Goal: Task Accomplishment & Management: Manage account settings

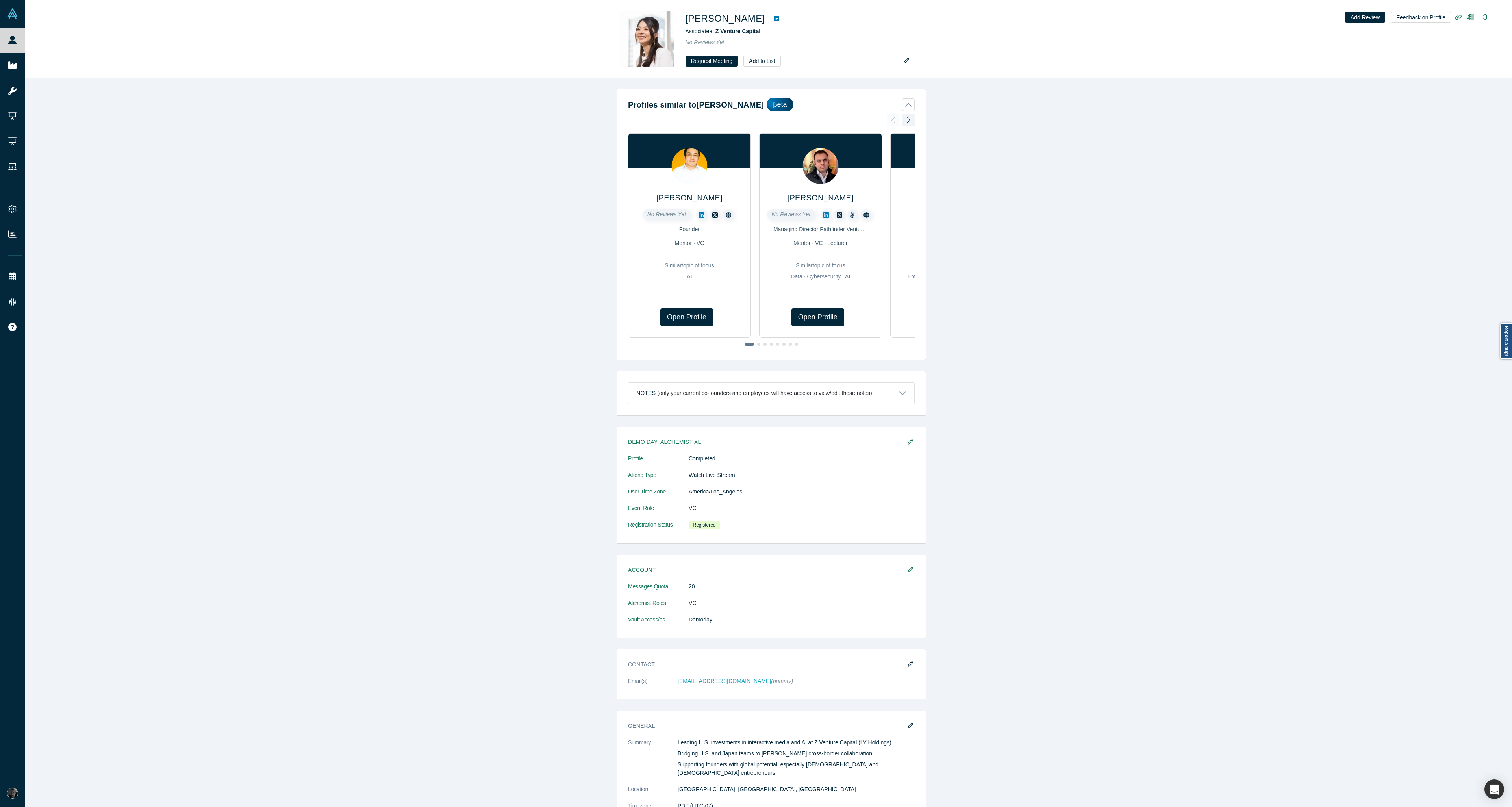
click at [138, 73] on div "Kinuko Kitabatake Associate at Z Venture Capital No Reviews Yet Request Meeting…" at bounding box center [768, 39] width 1487 height 77
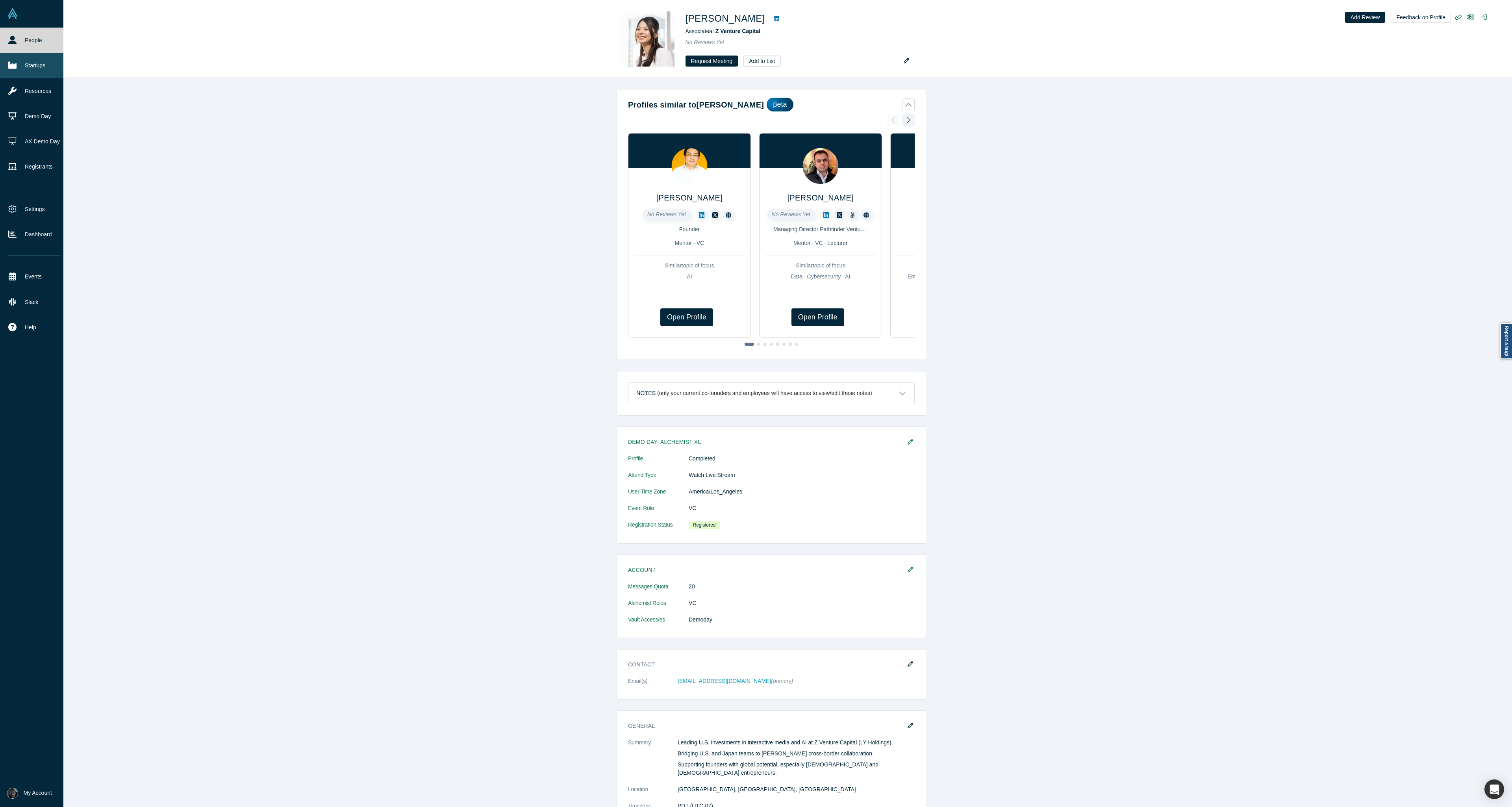
click at [12, 71] on link "Startups" at bounding box center [35, 65] width 69 height 25
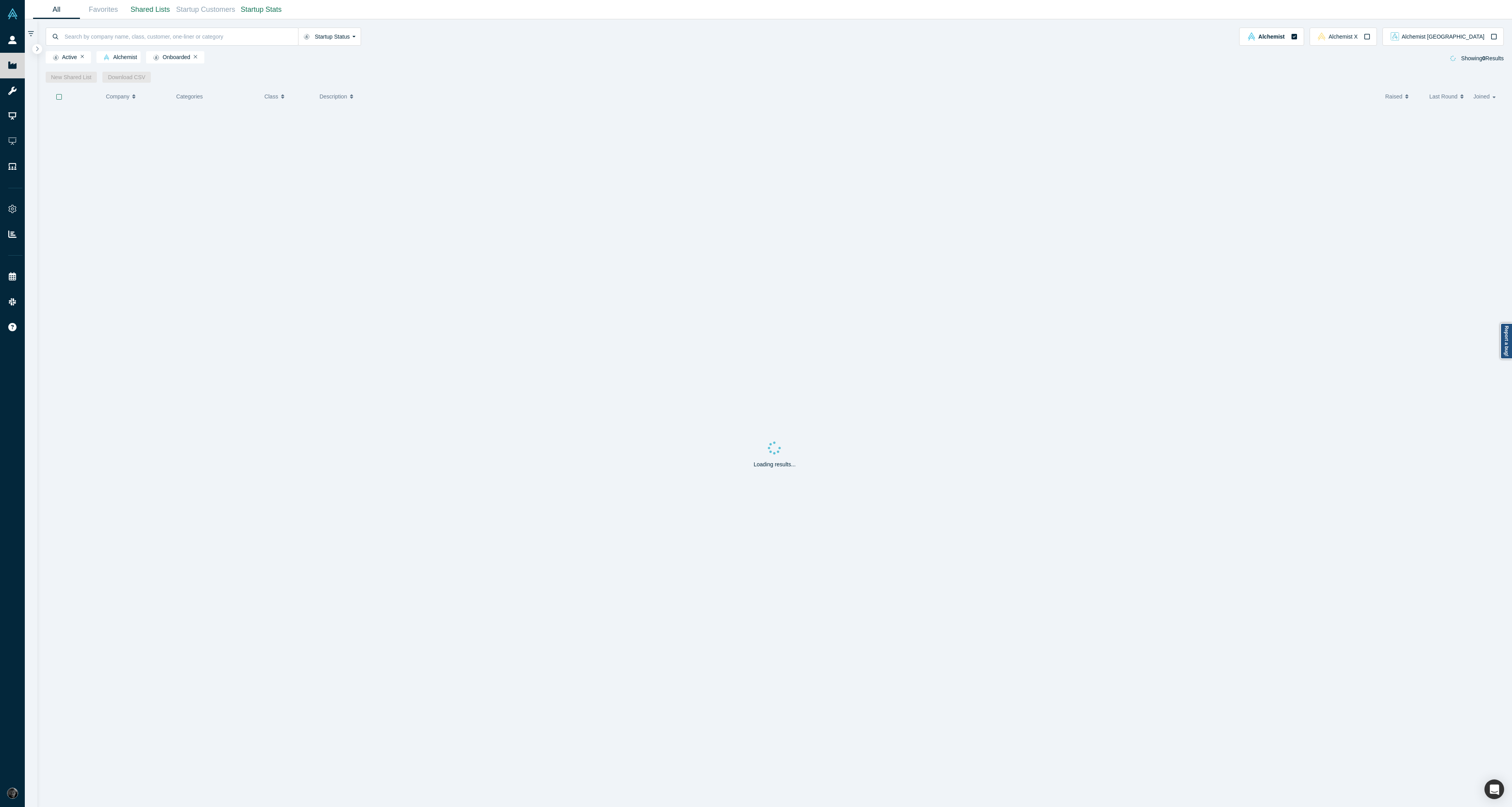
drag, startPoint x: 12, startPoint y: 71, endPoint x: 484, endPoint y: 10, distance: 475.9
click at [484, 10] on div "People Startups Resources Demo Day AX Demo Day Registrants Settings Dashboard E…" at bounding box center [756, 403] width 1512 height 807
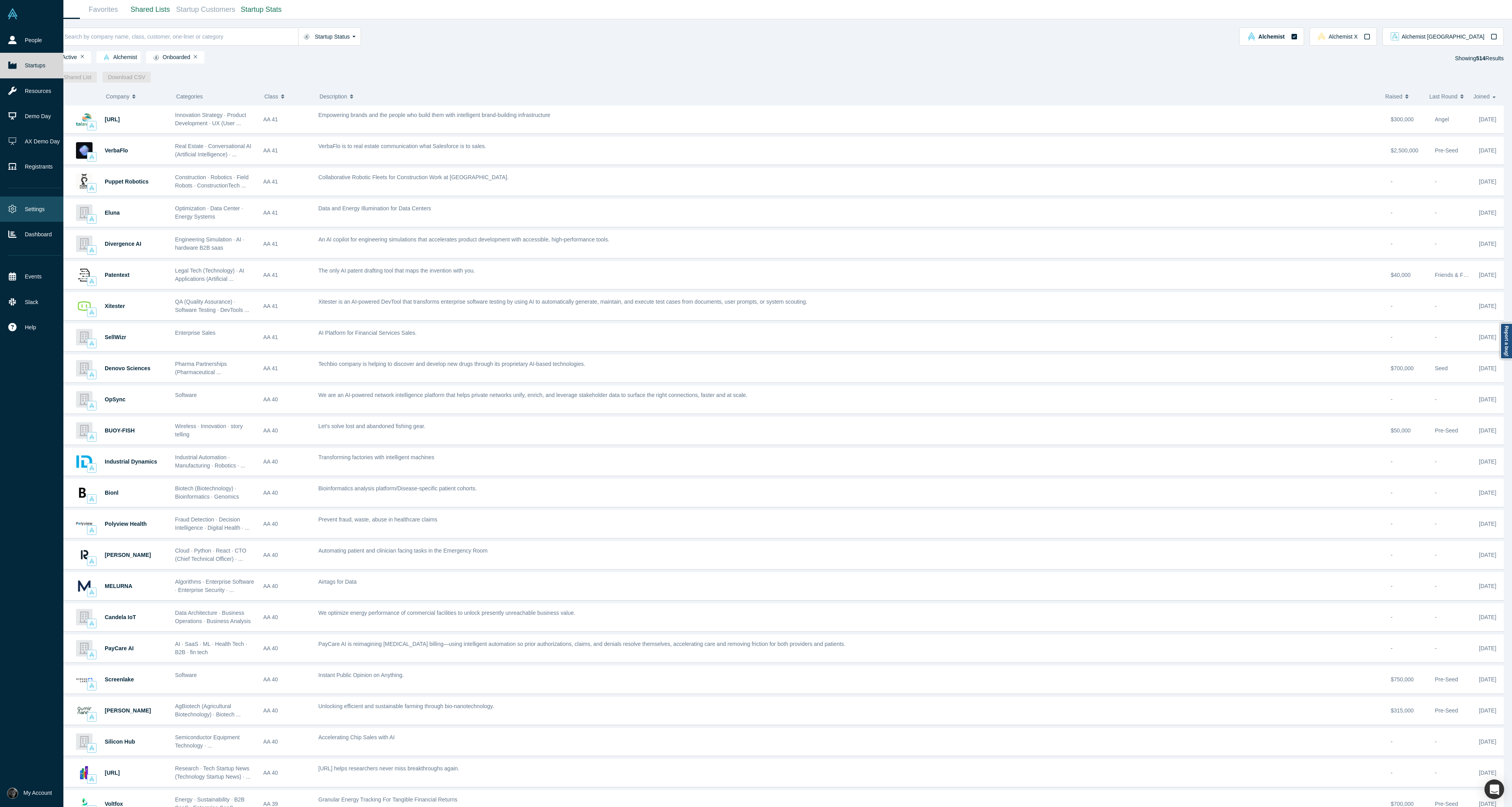
click at [15, 215] on link "Settings" at bounding box center [35, 209] width 69 height 25
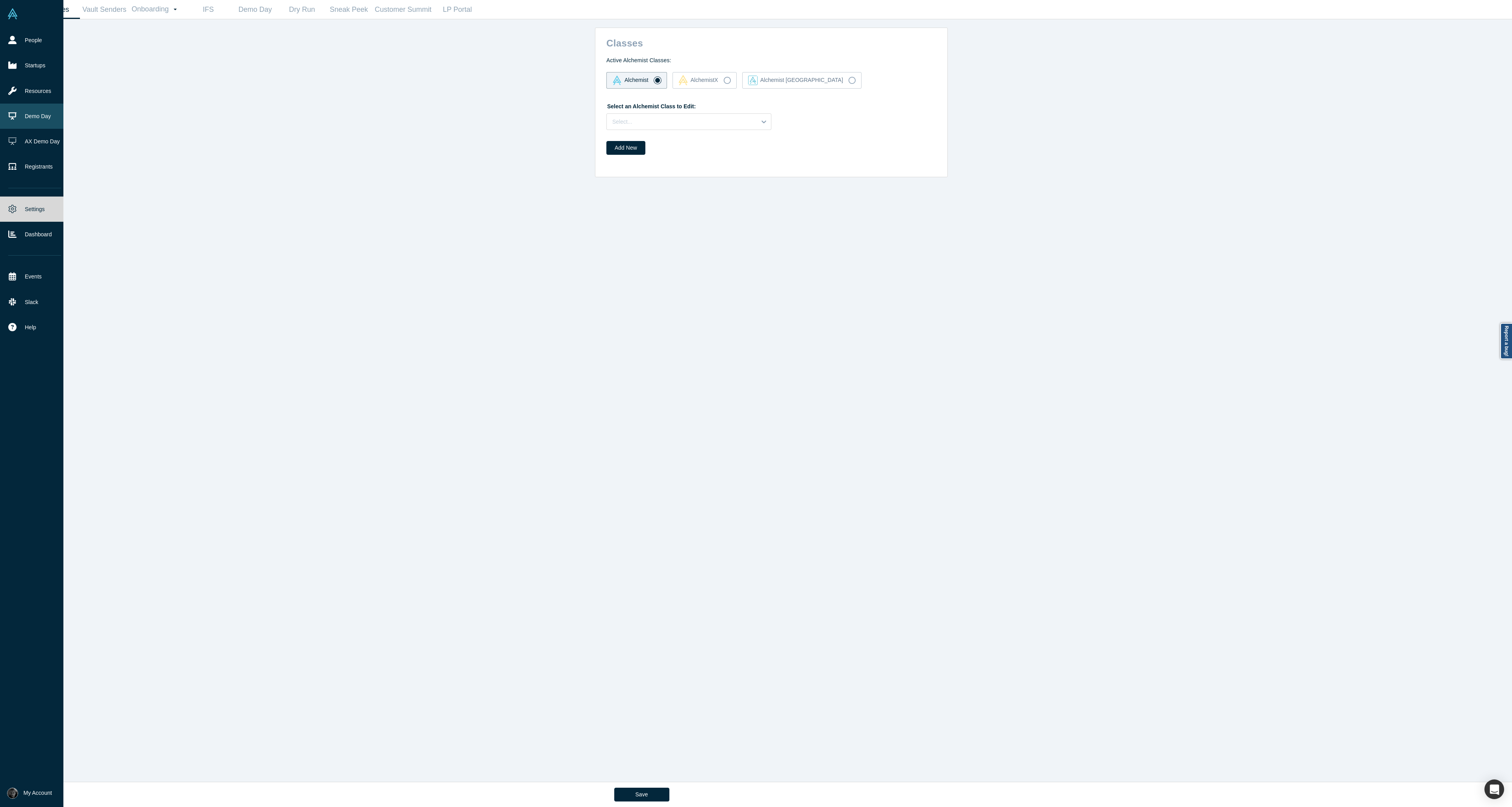
click at [33, 120] on link "Demo Day" at bounding box center [35, 116] width 69 height 25
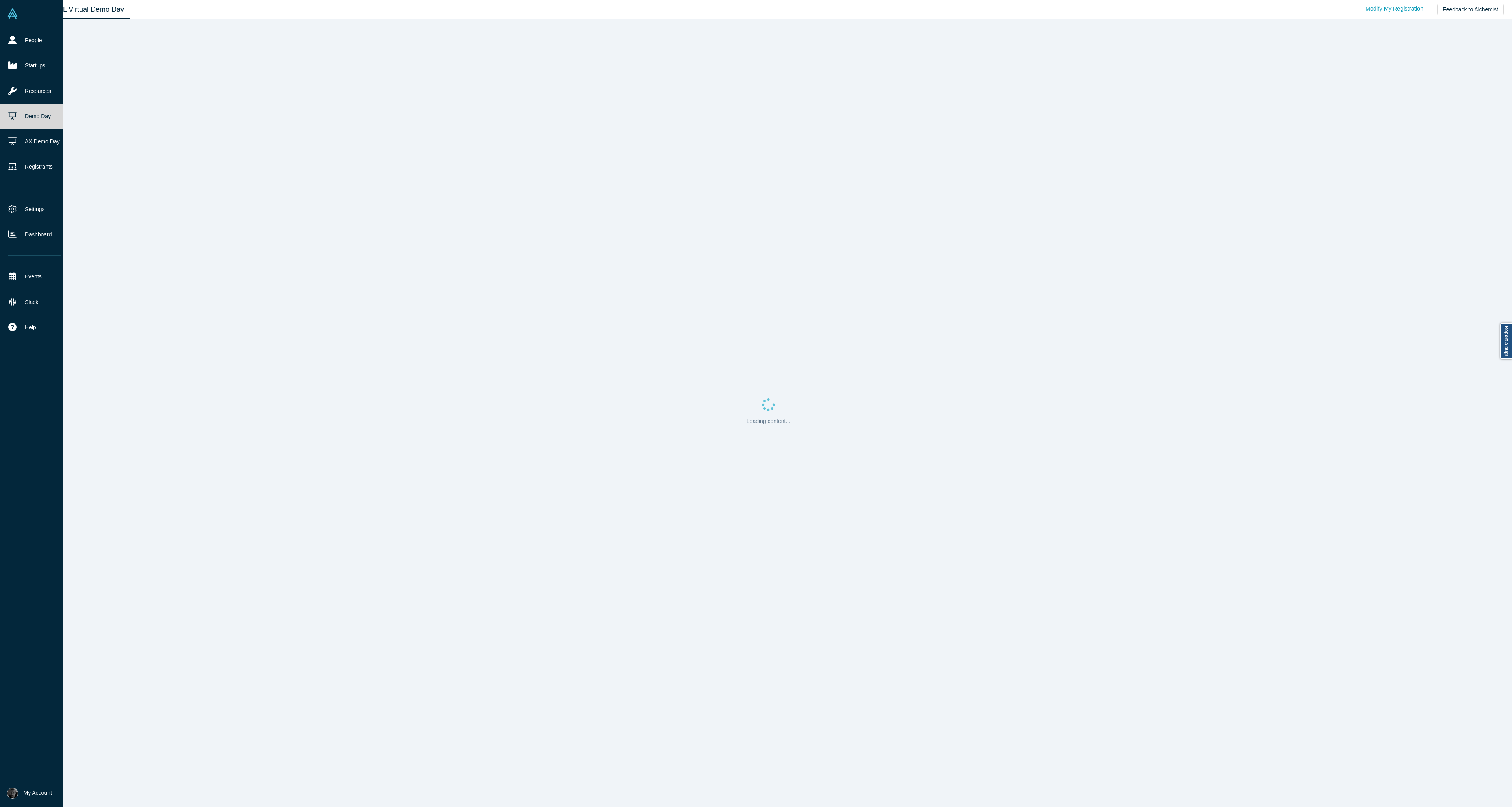
drag, startPoint x: 33, startPoint y: 120, endPoint x: 26, endPoint y: 363, distance: 243.1
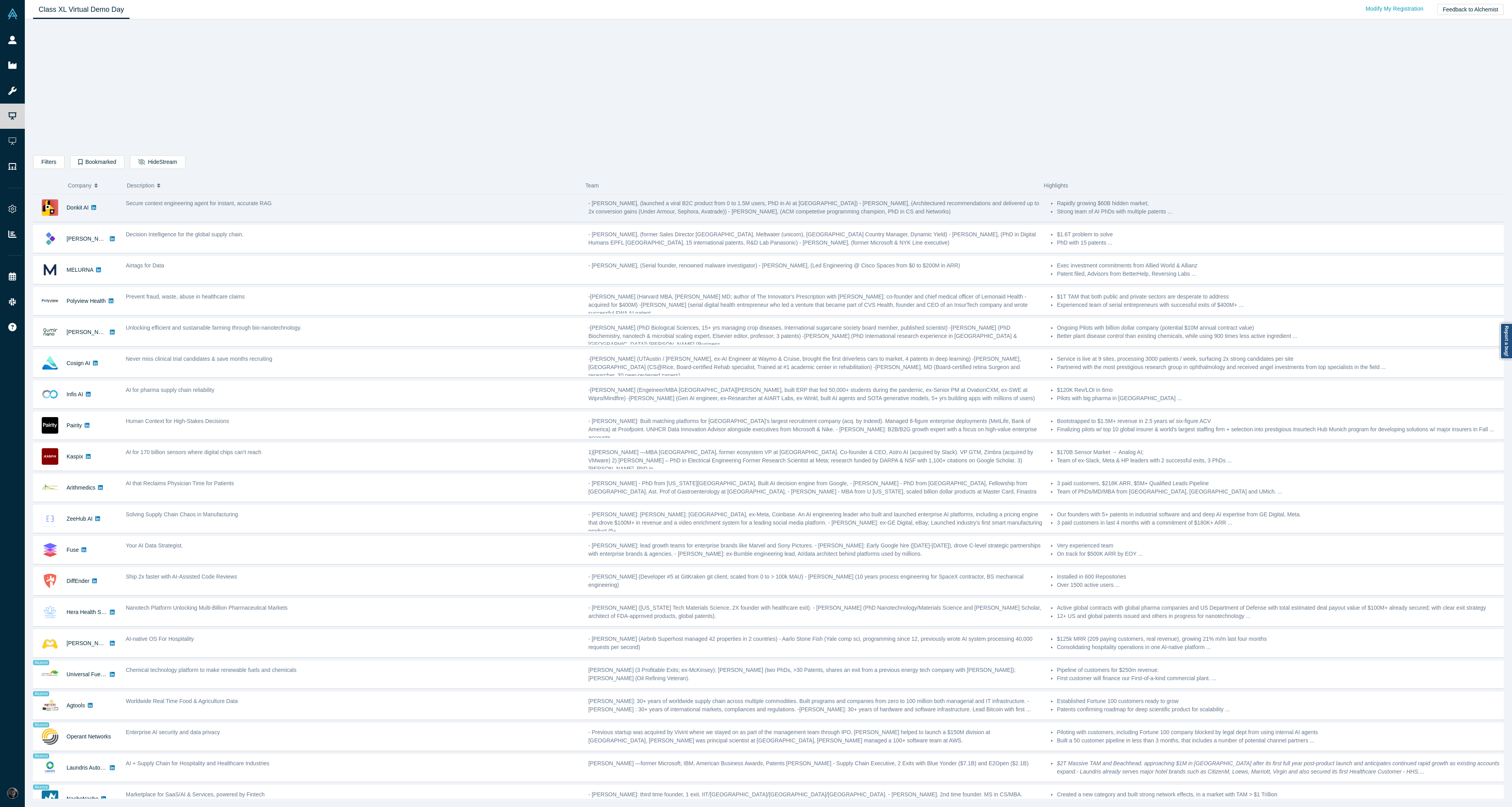
click at [318, 204] on div "Secure context engineering agent for instant, accurate RAG" at bounding box center [353, 203] width 454 height 8
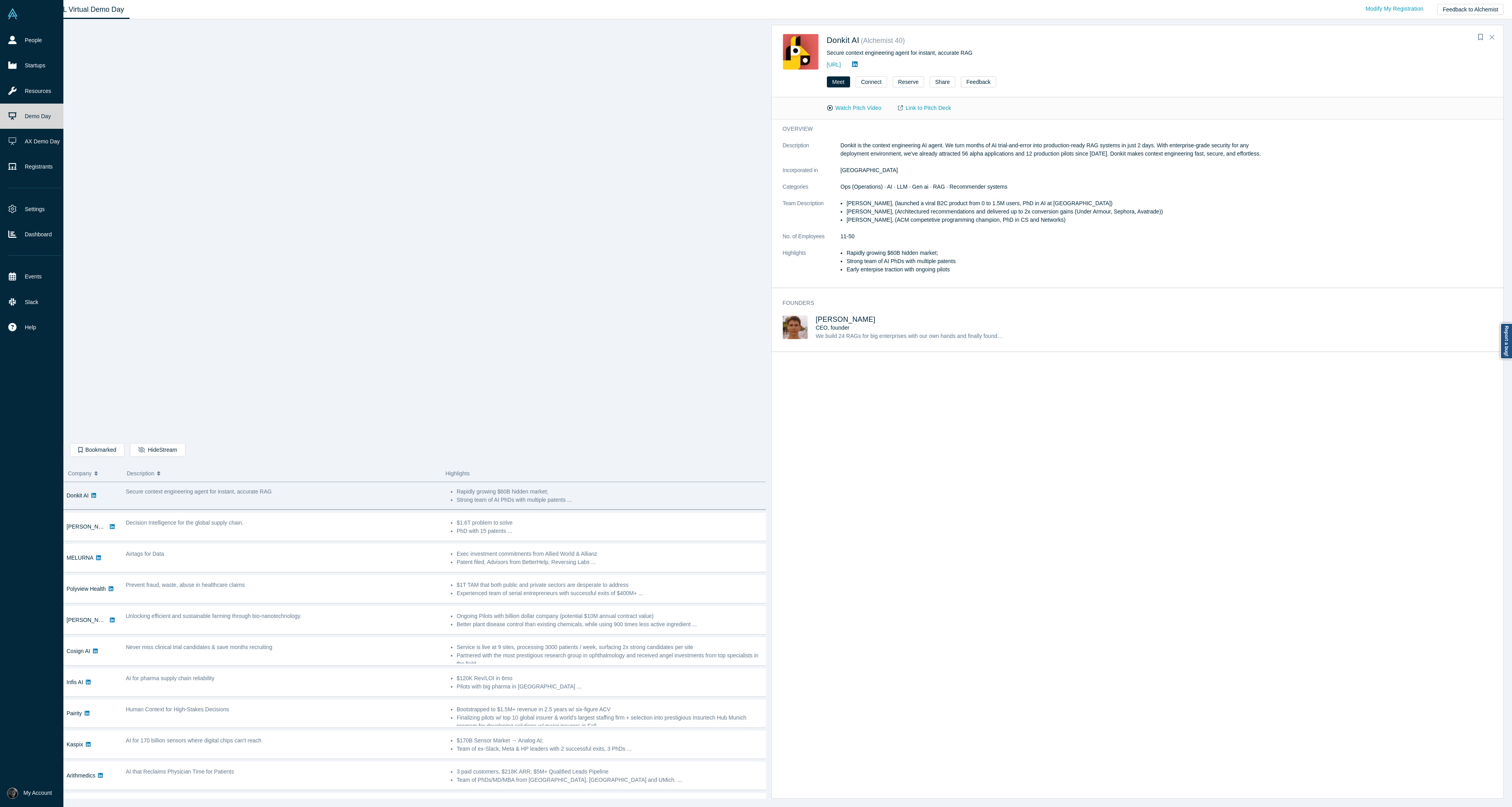
drag, startPoint x: 40, startPoint y: 148, endPoint x: 29, endPoint y: 408, distance: 260.2
click at [39, 211] on link "Settings" at bounding box center [35, 209] width 69 height 25
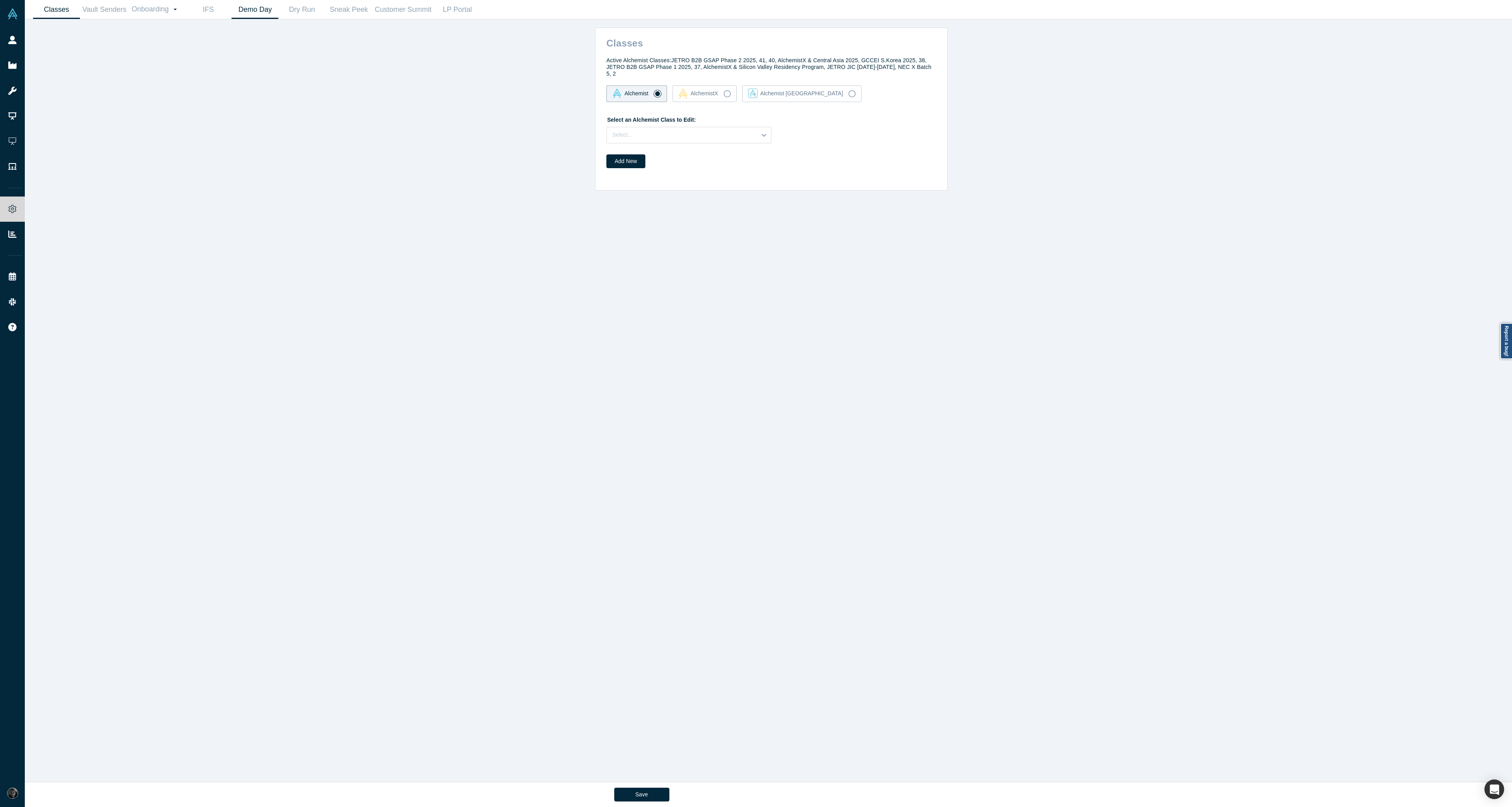
click at [268, 12] on link "Demo Day" at bounding box center [255, 10] width 47 height 19
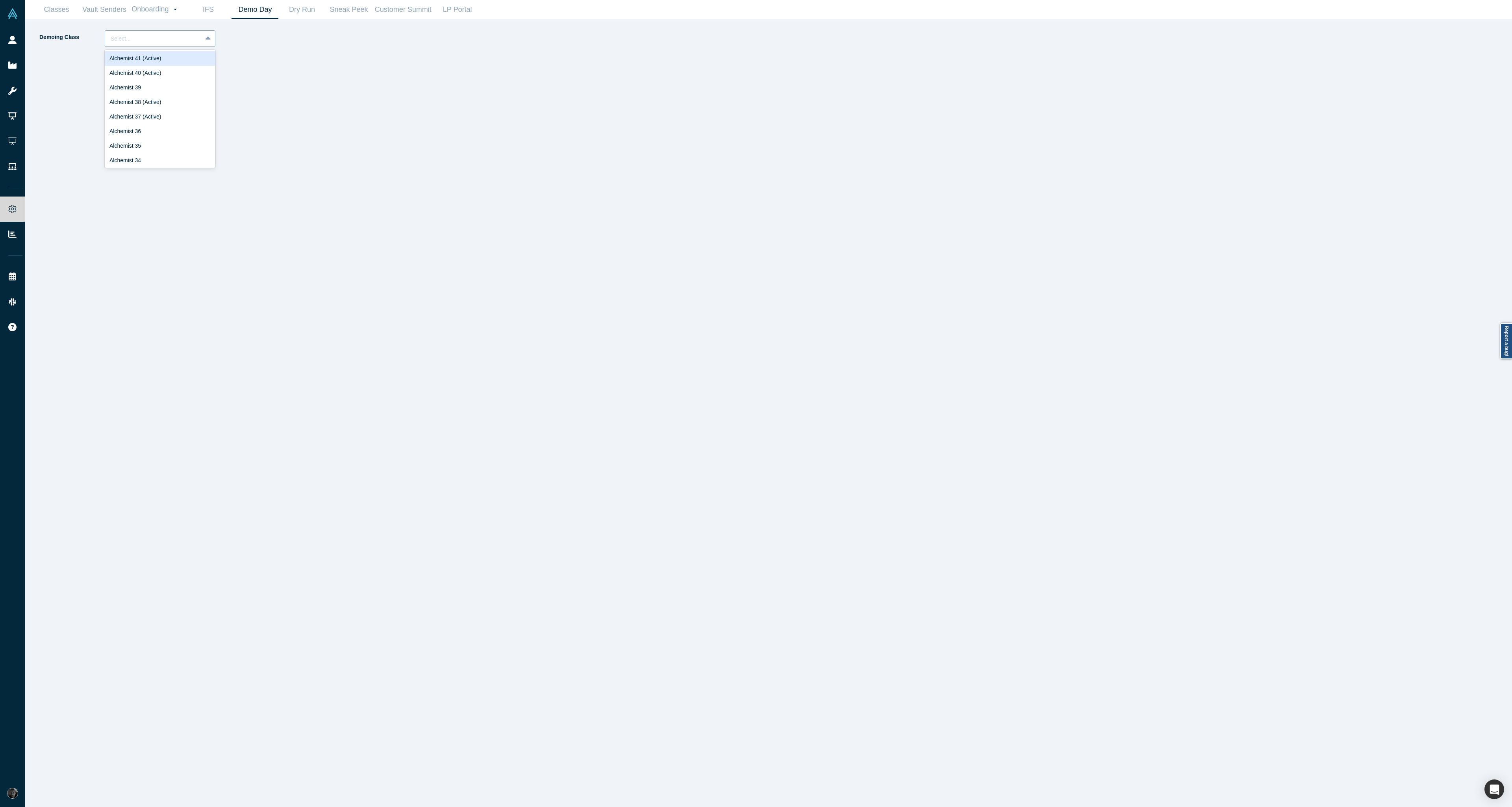
click at [207, 39] on icon at bounding box center [208, 38] width 5 height 8
click at [166, 76] on div "Alchemist 40 (Active)" at bounding box center [160, 73] width 111 height 15
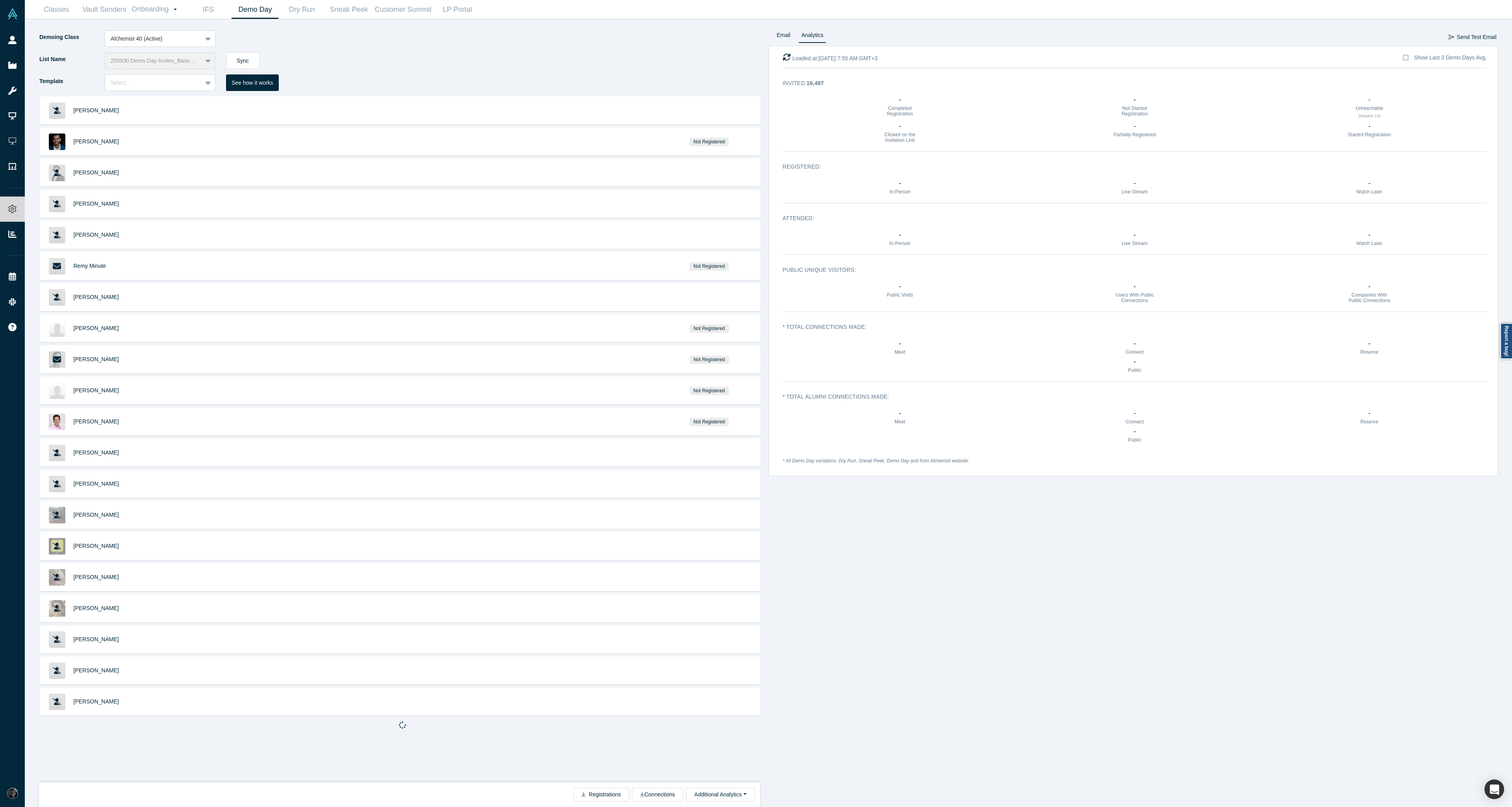
drag, startPoint x: 913, startPoint y: 289, endPoint x: 1335, endPoint y: 578, distance: 511.5
click at [1335, 578] on div "Email Analytics Send Test Email Loaded at: Oct 1, 7:55 AM GMT+3 Show Last 3 Dem…" at bounding box center [1133, 418] width 730 height 776
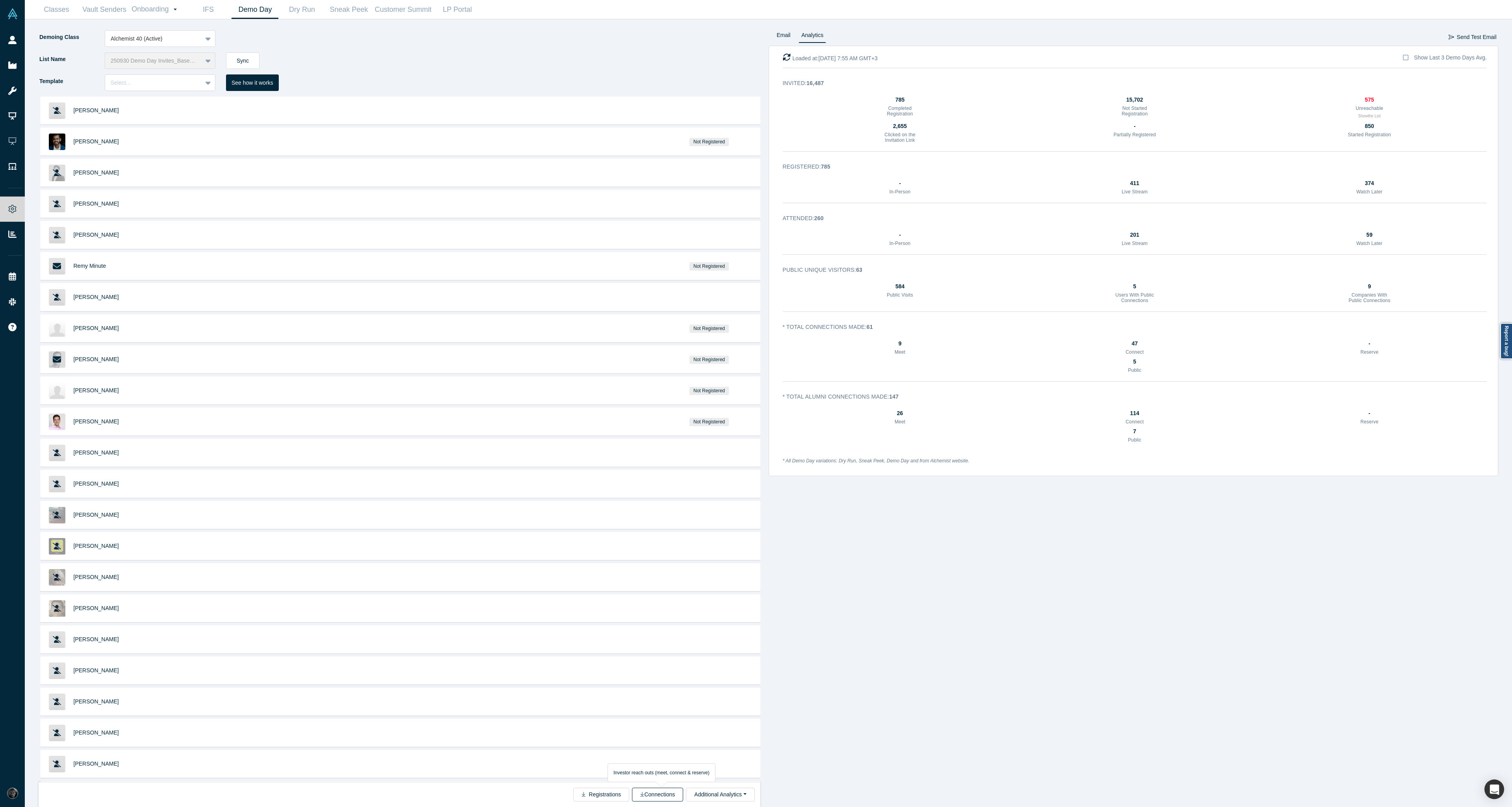
click at [655, 792] on button "Connections" at bounding box center [657, 794] width 51 height 13
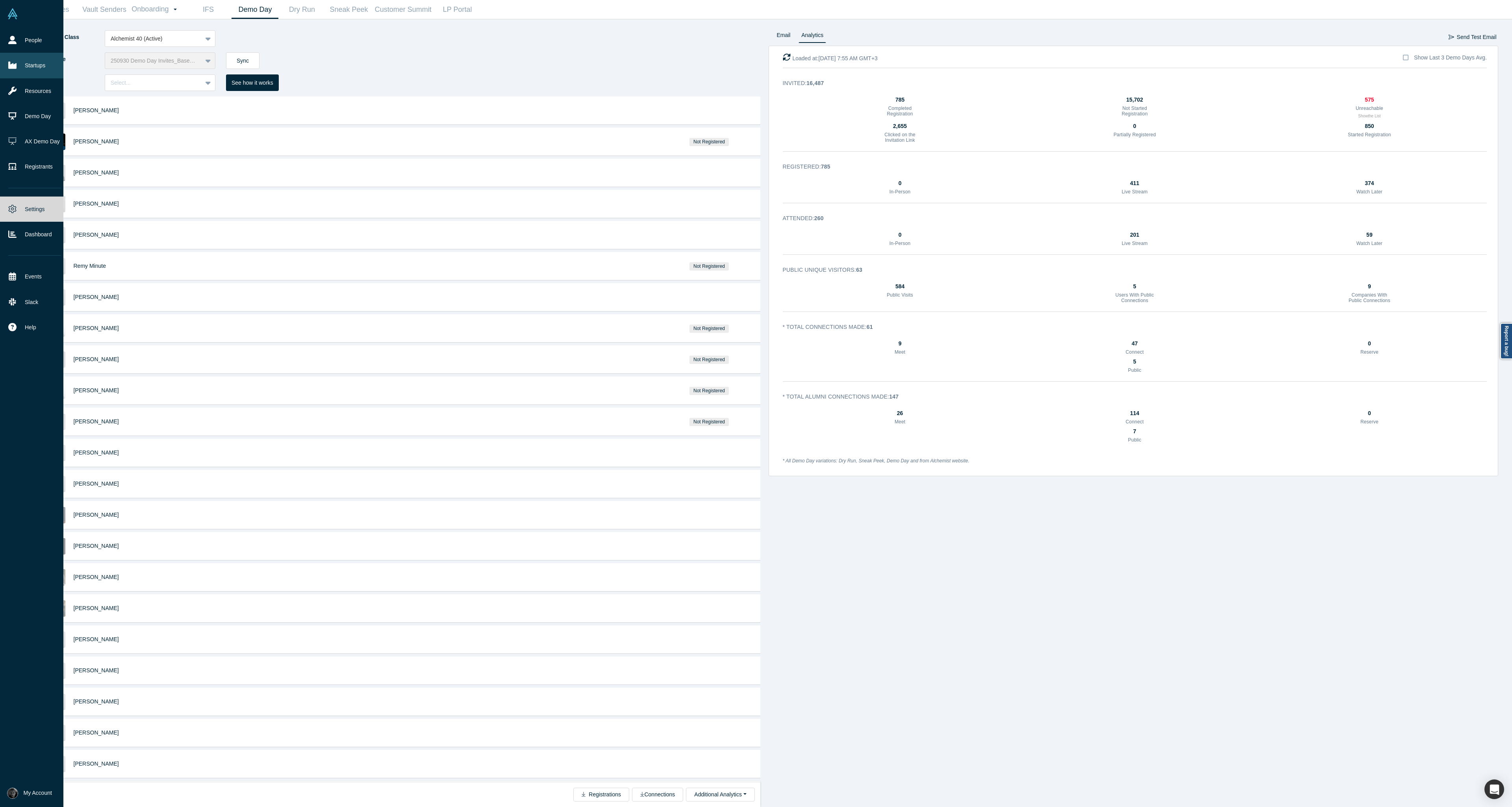
click at [16, 67] on icon at bounding box center [12, 65] width 8 height 7
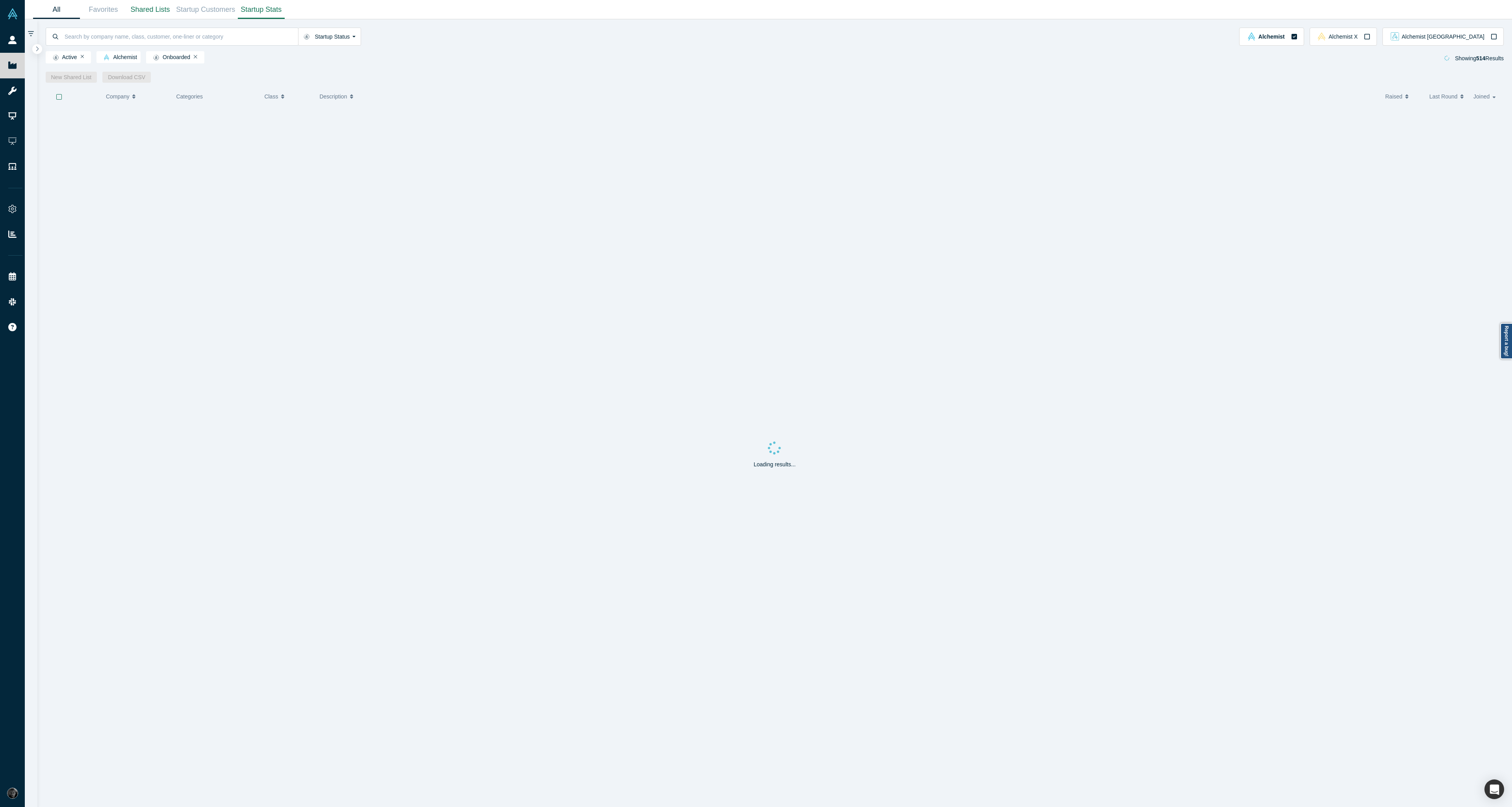
click at [254, 16] on link "Startup Stats" at bounding box center [261, 10] width 47 height 19
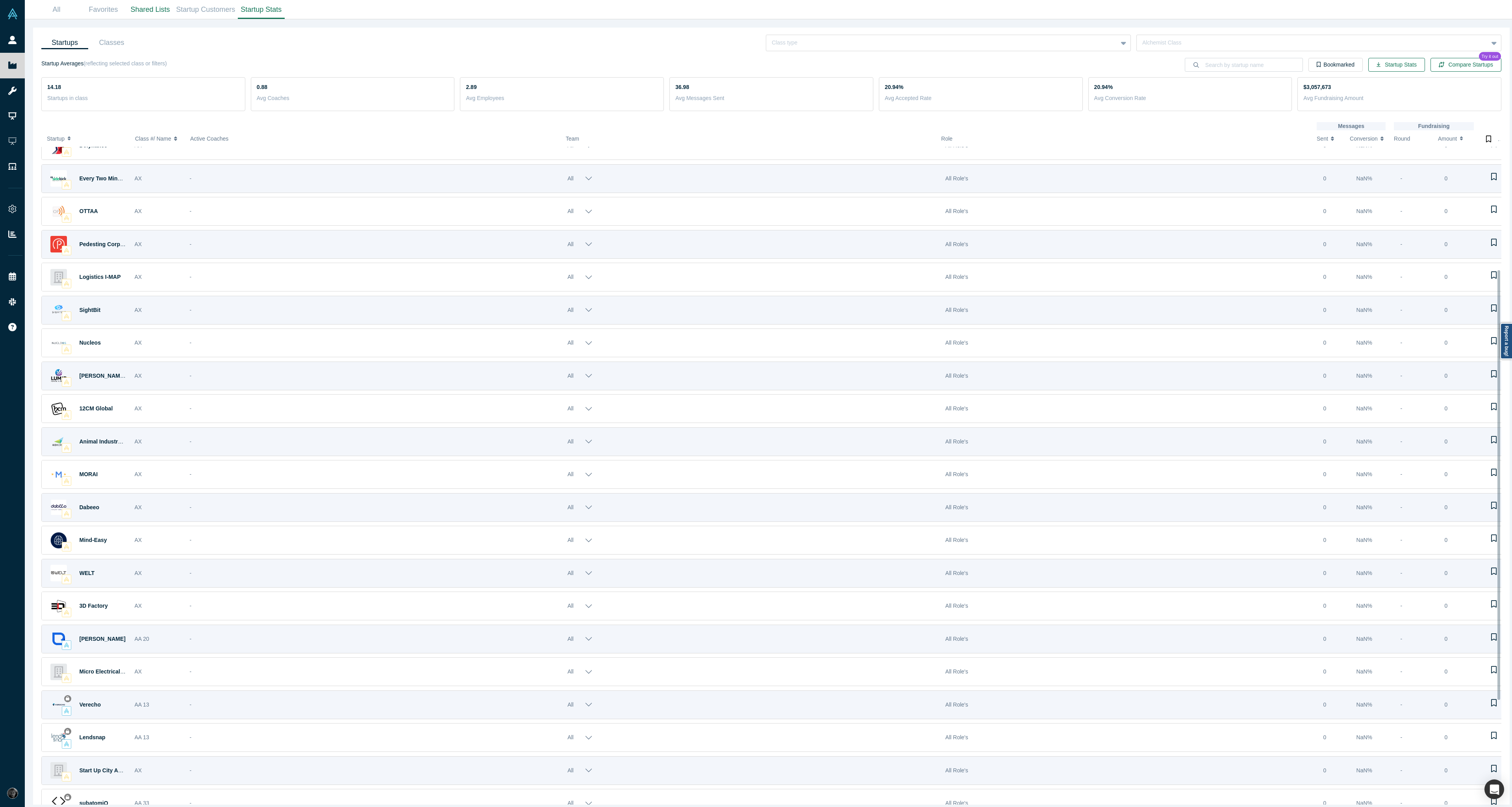
scroll to position [189, 0]
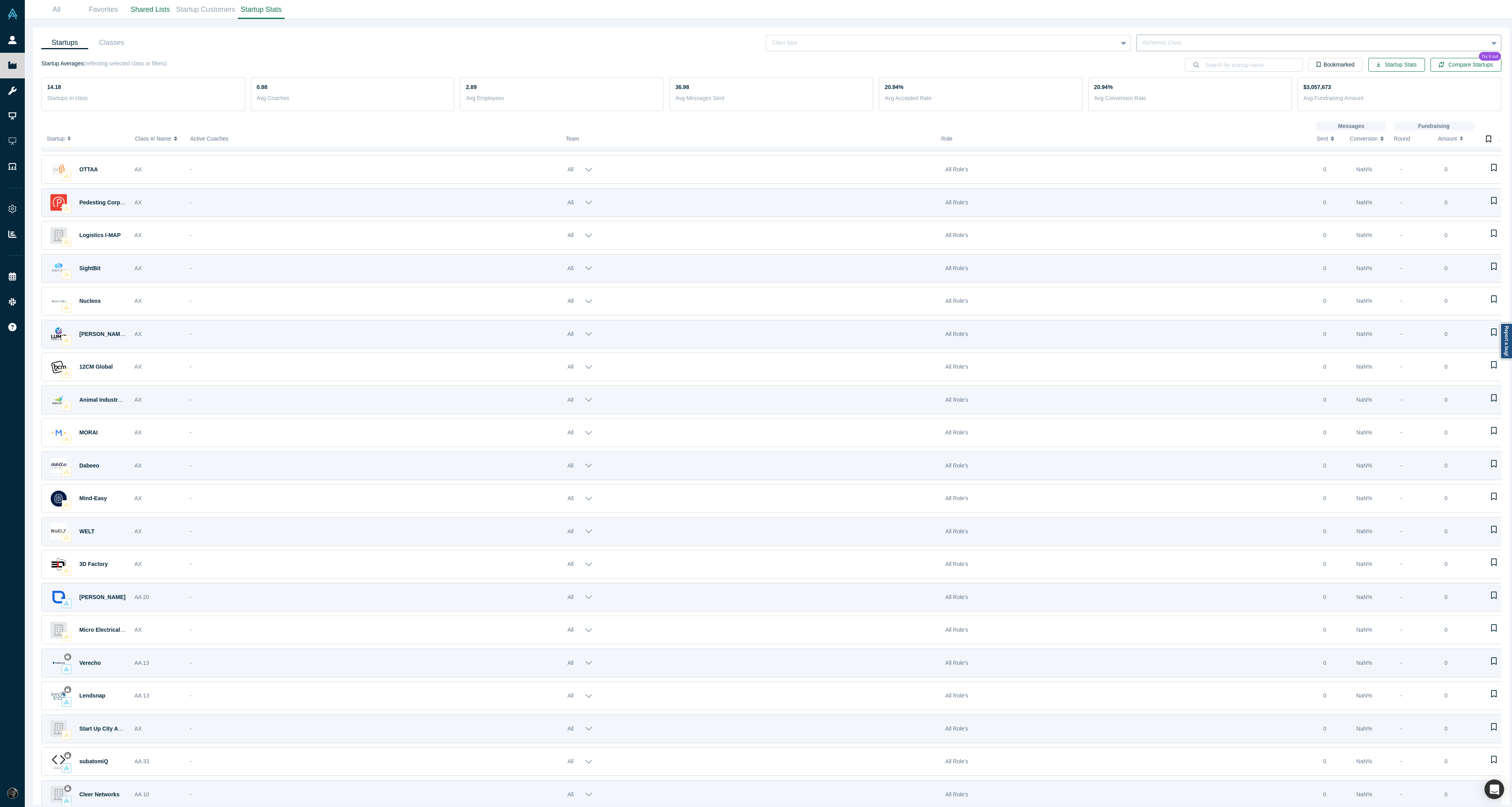
click at [1257, 43] on div at bounding box center [1312, 42] width 340 height 10
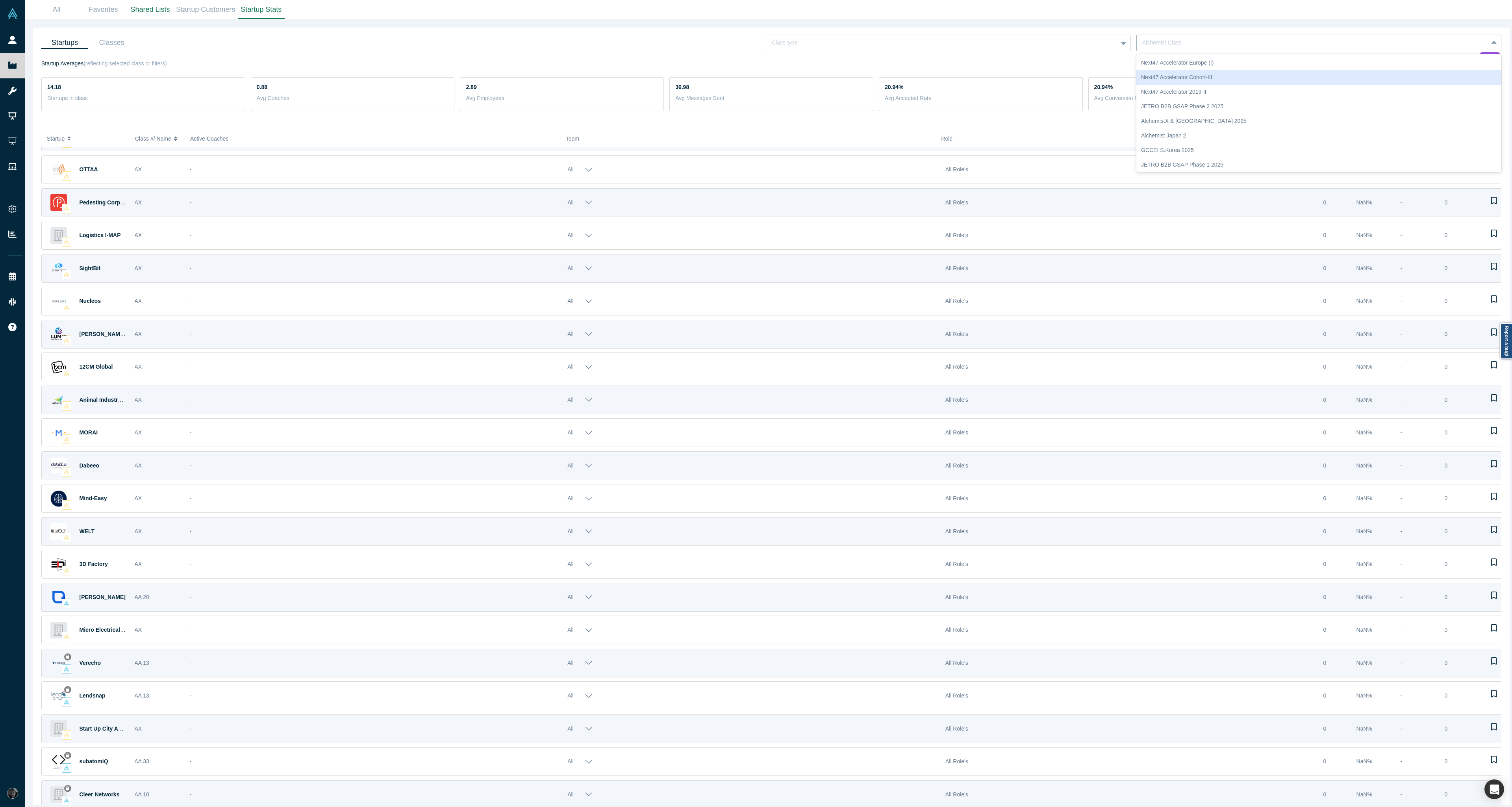
scroll to position [31, 0]
click at [1227, 160] on div "Alchemist 40" at bounding box center [1319, 163] width 365 height 15
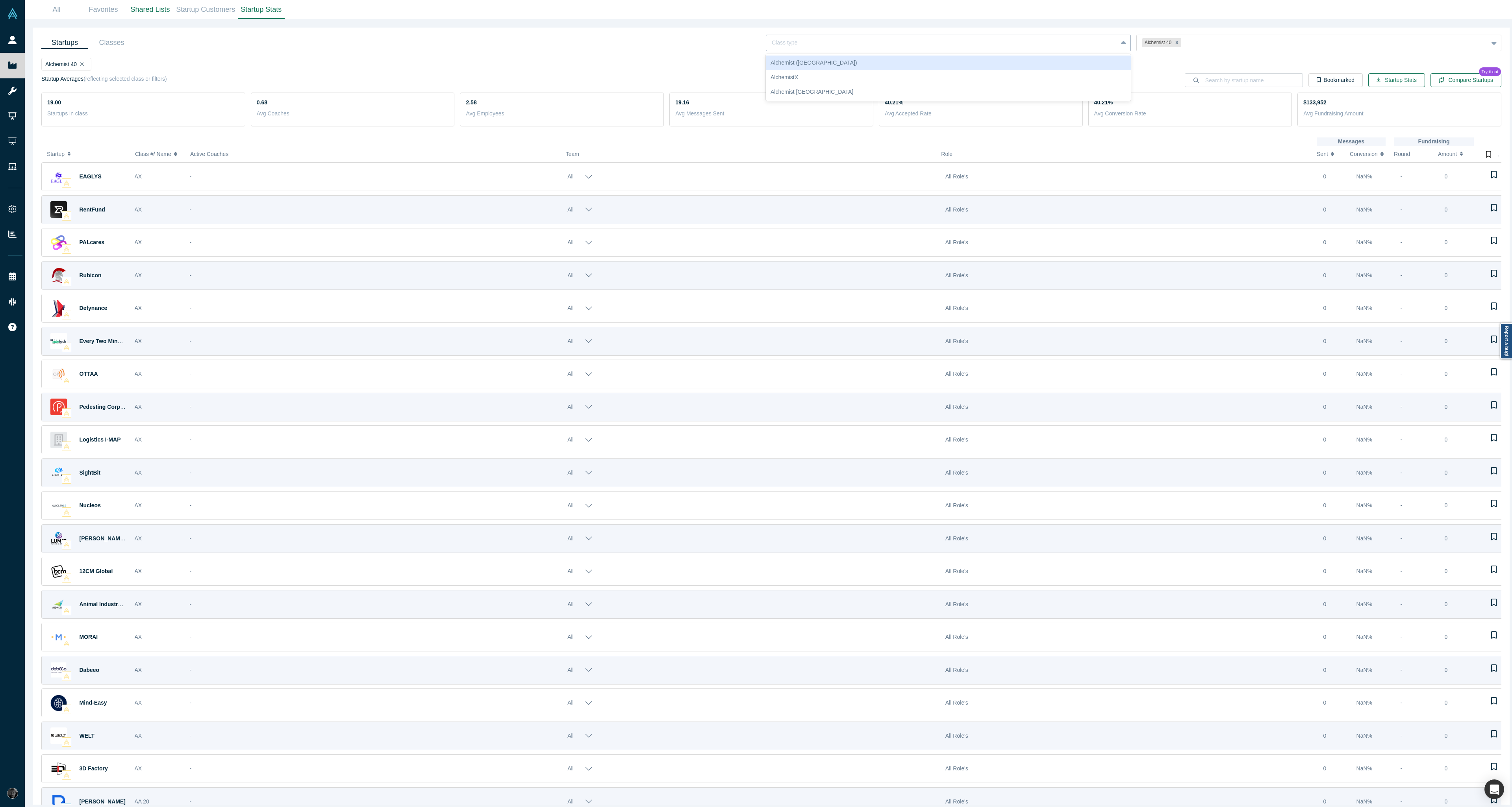
click at [1068, 42] on div at bounding box center [942, 42] width 340 height 10
click at [1051, 67] on div "Alchemist (USA)" at bounding box center [949, 63] width 365 height 15
click at [583, 177] on button "All" at bounding box center [580, 176] width 25 height 22
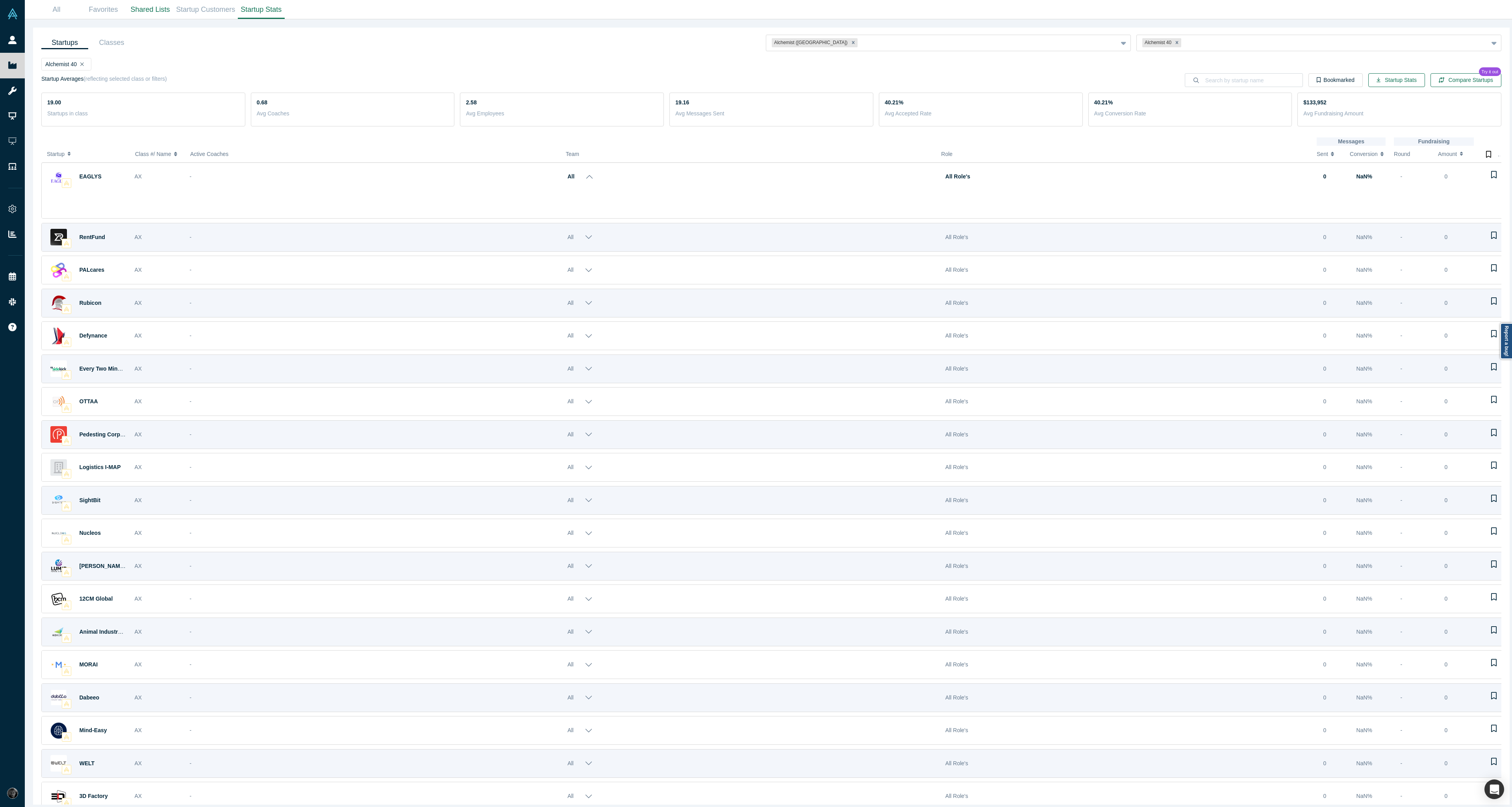
click at [583, 177] on button "All" at bounding box center [580, 176] width 26 height 22
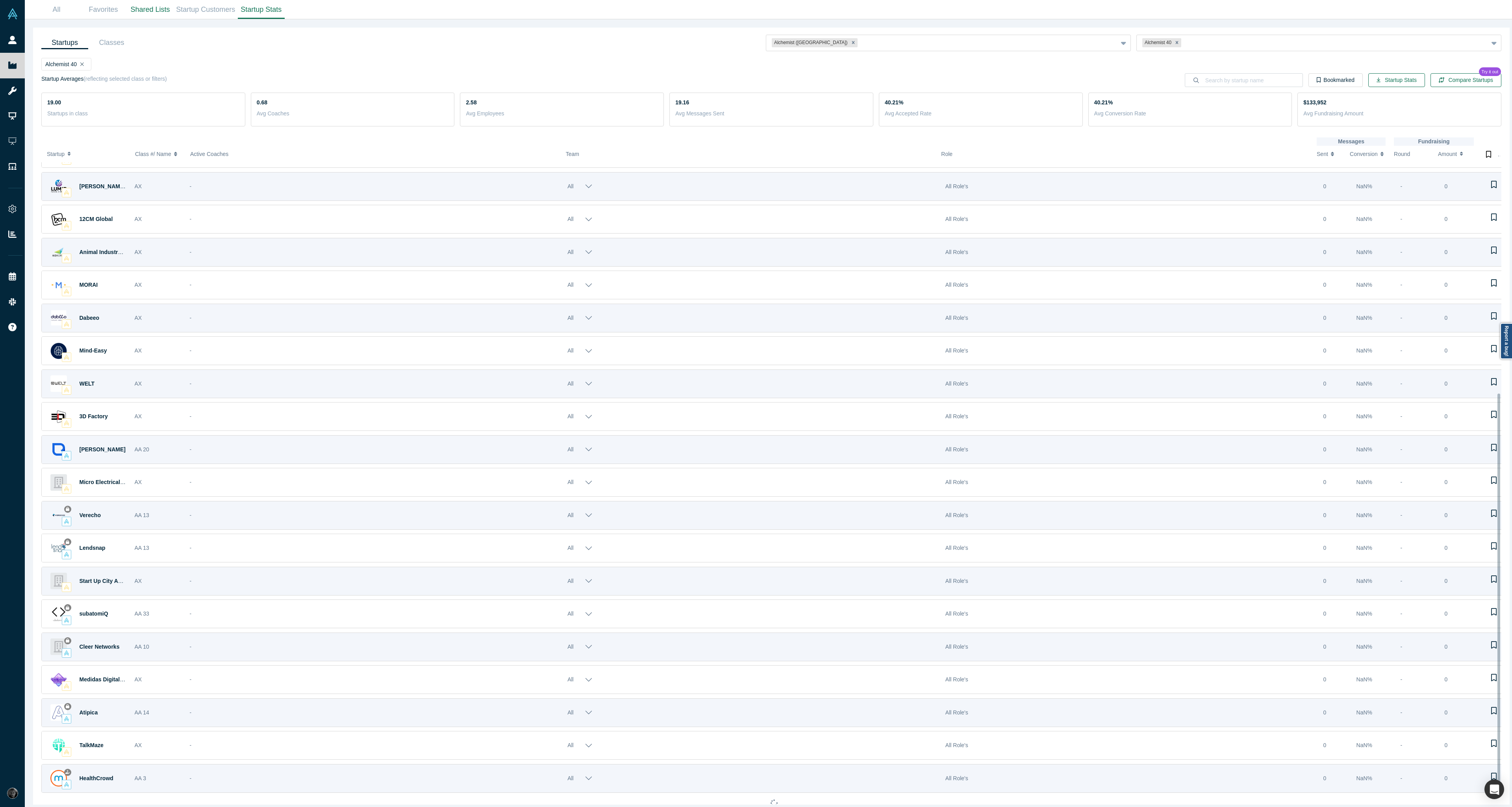
scroll to position [364, 0]
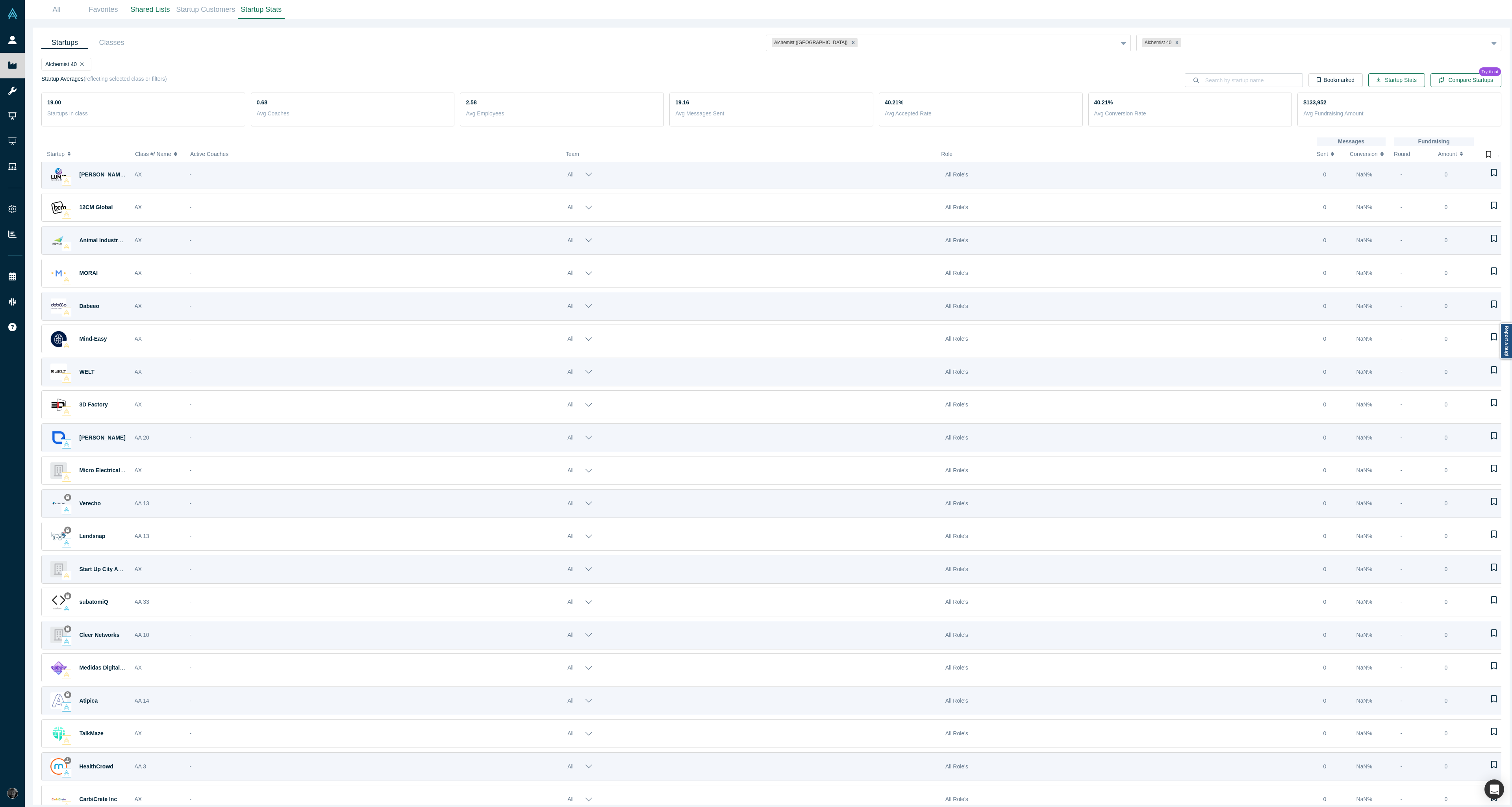
click at [584, 342] on button "All" at bounding box center [580, 339] width 25 height 22
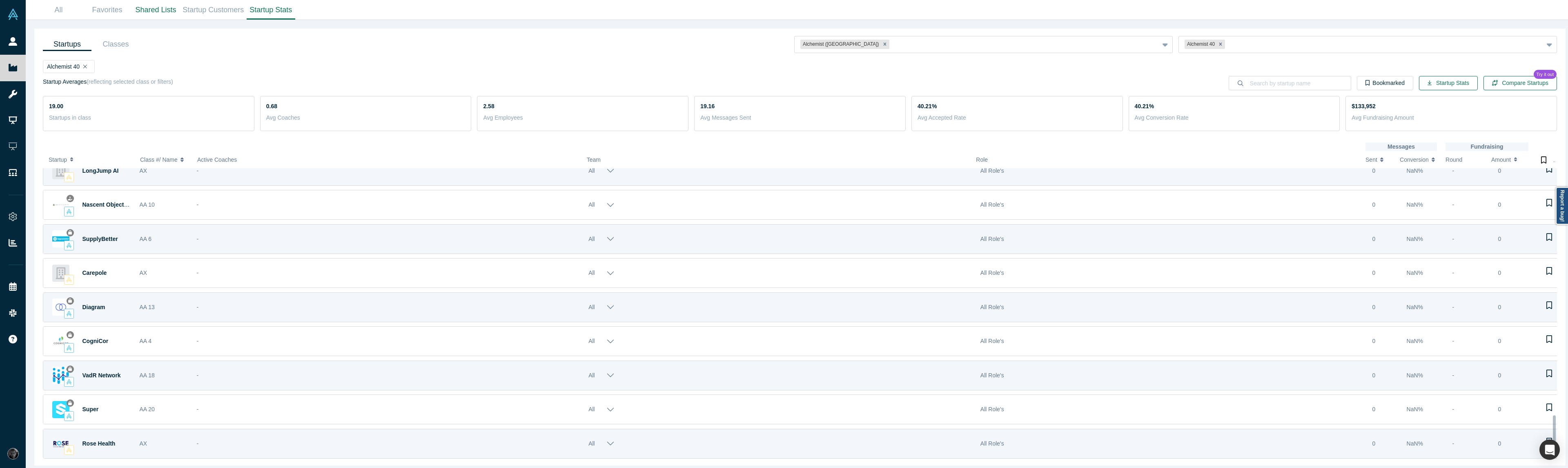
scroll to position [1797, 0]
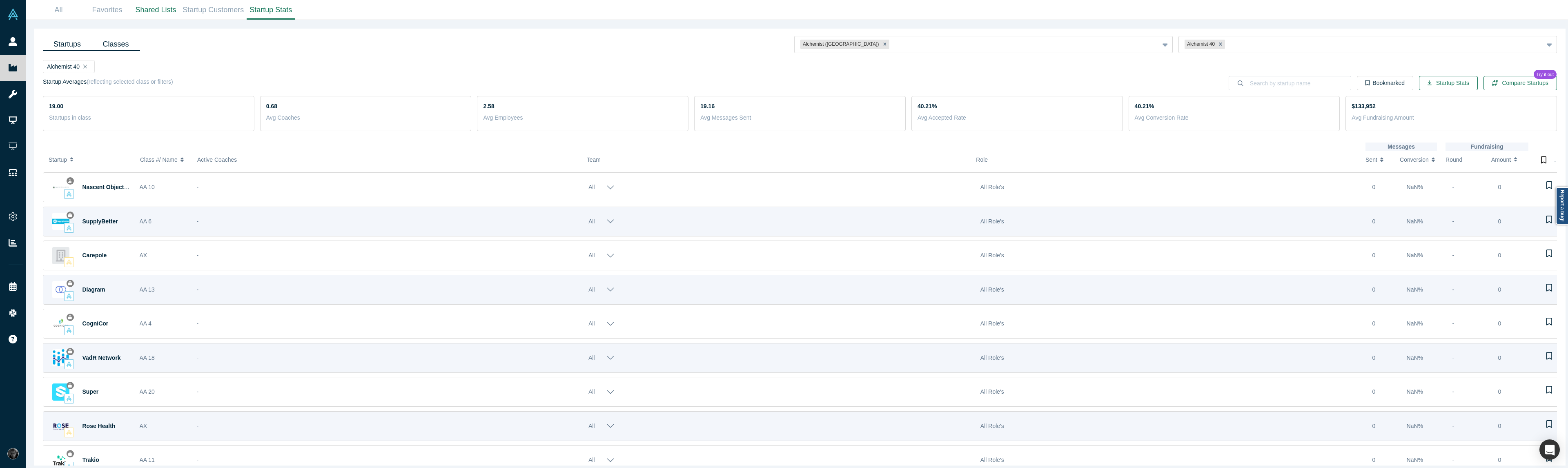
click at [115, 49] on link "Classes" at bounding box center [116, 44] width 49 height 13
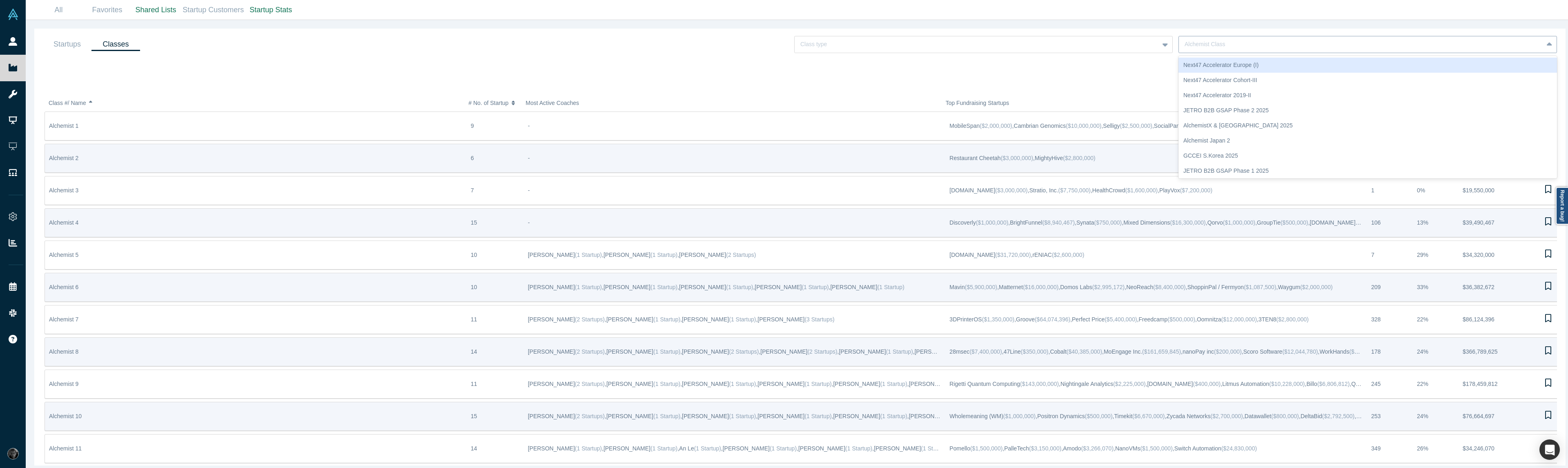
click at [1211, 48] on div at bounding box center [1361, 44] width 353 height 10
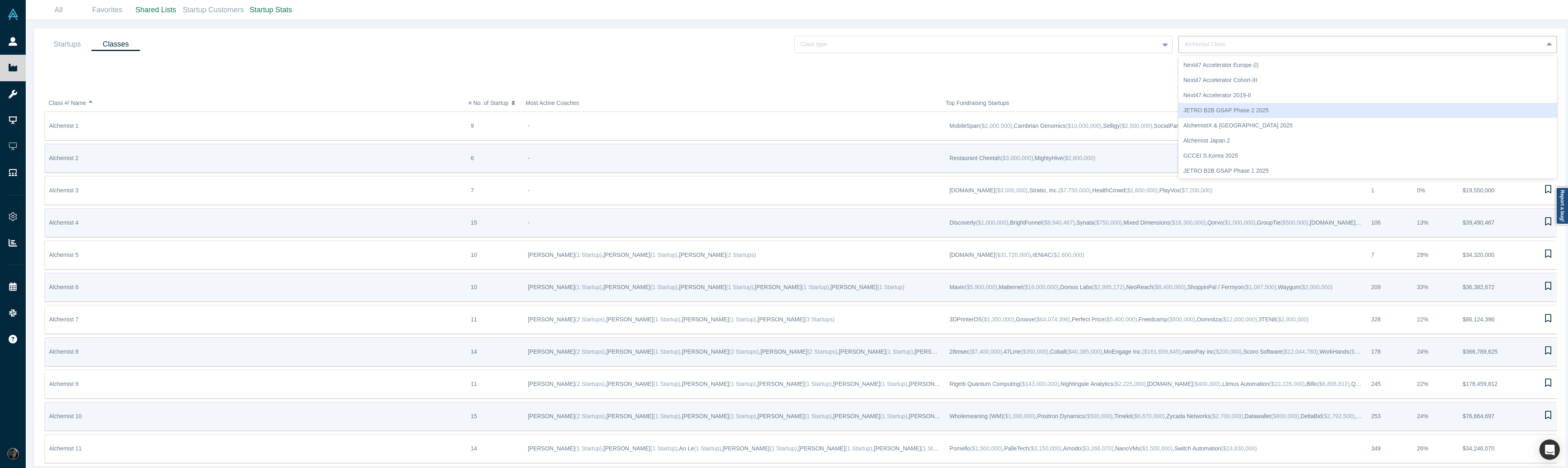
scroll to position [32, 0]
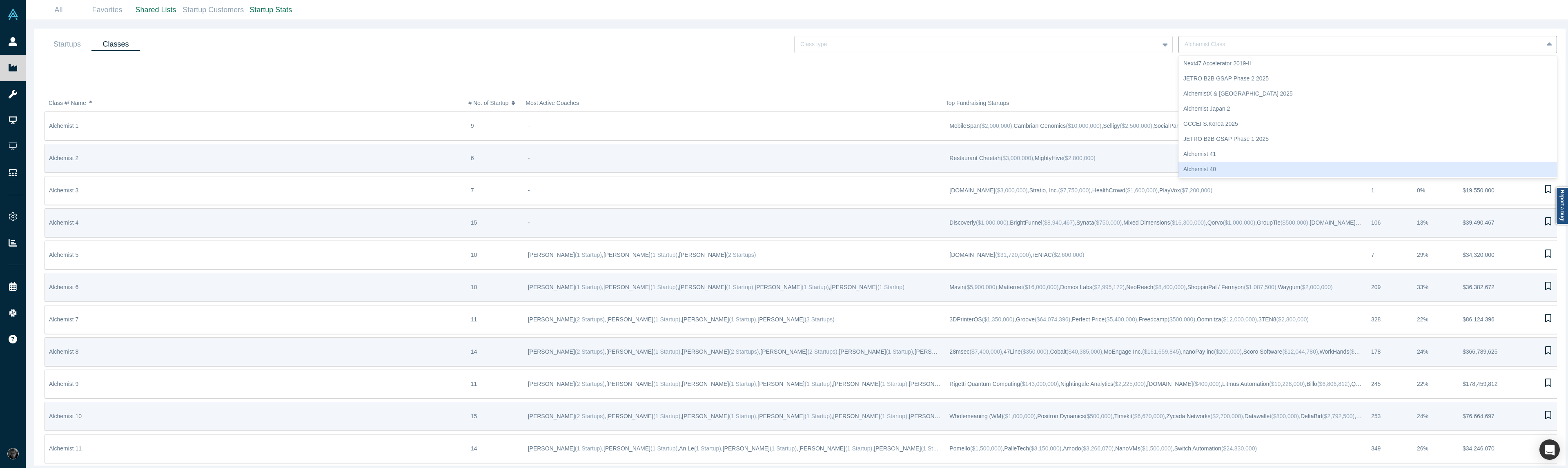
click at [1228, 165] on div "Alchemist 40" at bounding box center [1368, 169] width 379 height 15
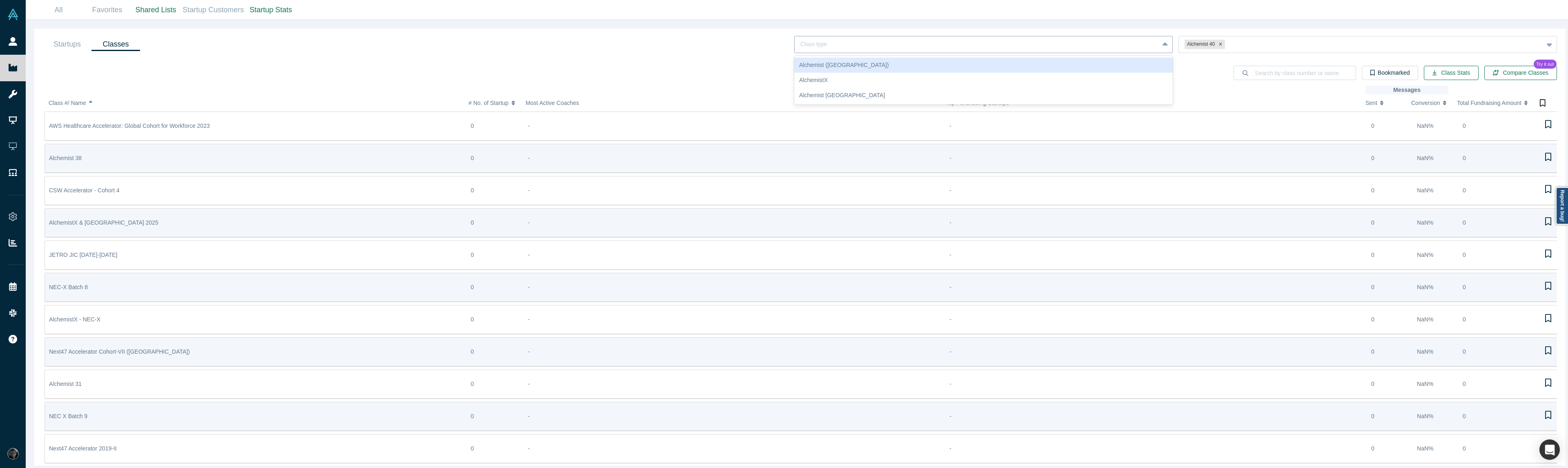
click at [1071, 41] on div at bounding box center [977, 44] width 353 height 10
click at [1060, 71] on div "Alchemist (USA)" at bounding box center [984, 65] width 379 height 15
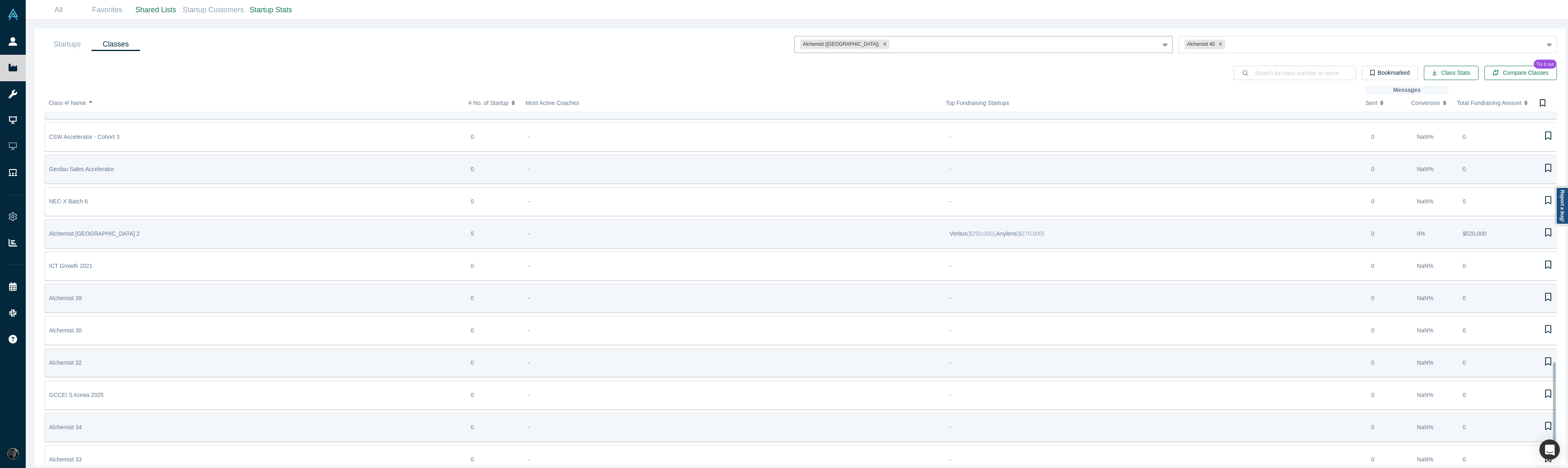
scroll to position [942, 0]
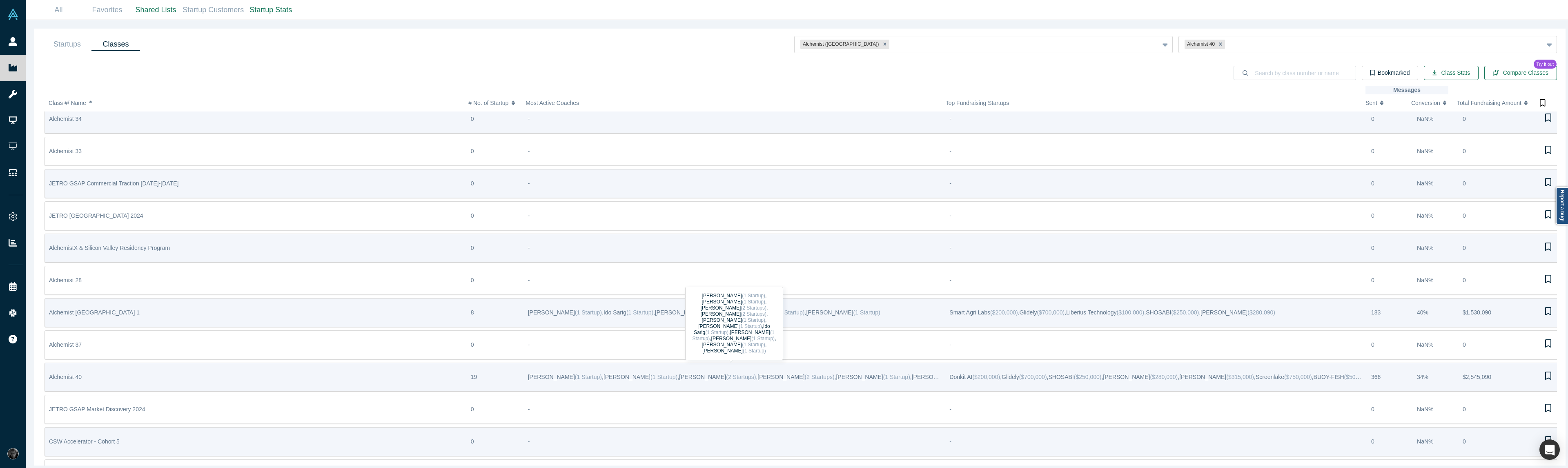
click at [925, 380] on div "Michael Chang ( 1 Startup ) , Steven Kan ( 1 Startup ) , Christian Busch ( 2 St…" at bounding box center [734, 377] width 413 height 28
click at [407, 378] on div "Alchemist 40" at bounding box center [255, 377] width 413 height 28
click at [1453, 75] on button "Class Stats" at bounding box center [1451, 72] width 55 height 14
click at [86, 37] on ul "Startups Classes" at bounding box center [91, 44] width 97 height 20
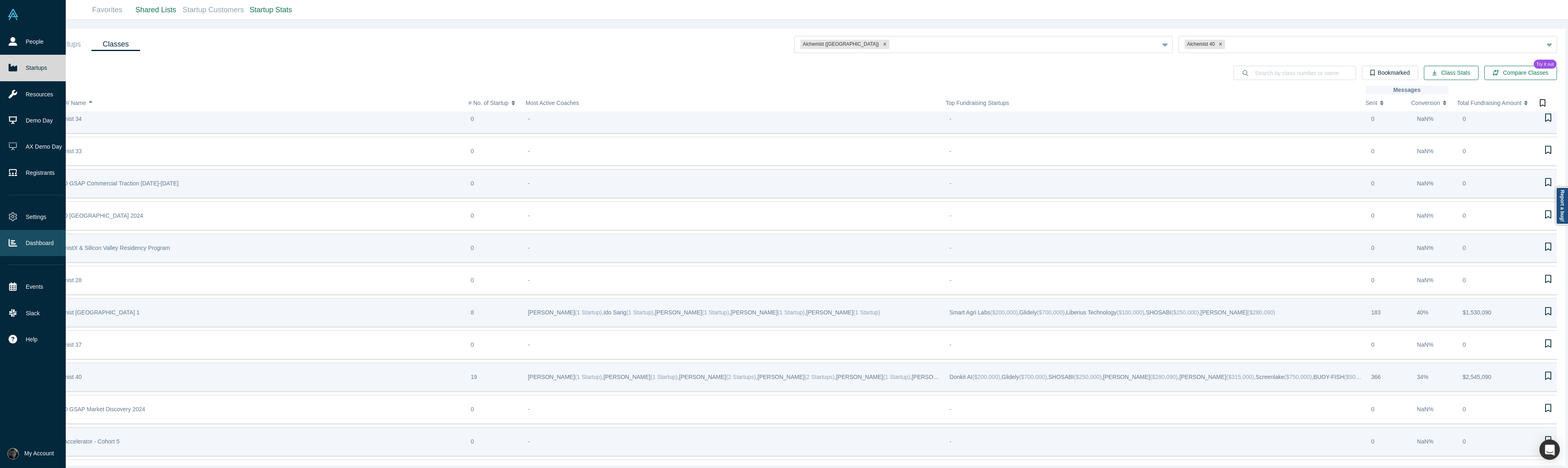
click at [32, 248] on link "Dashboard" at bounding box center [36, 243] width 72 height 26
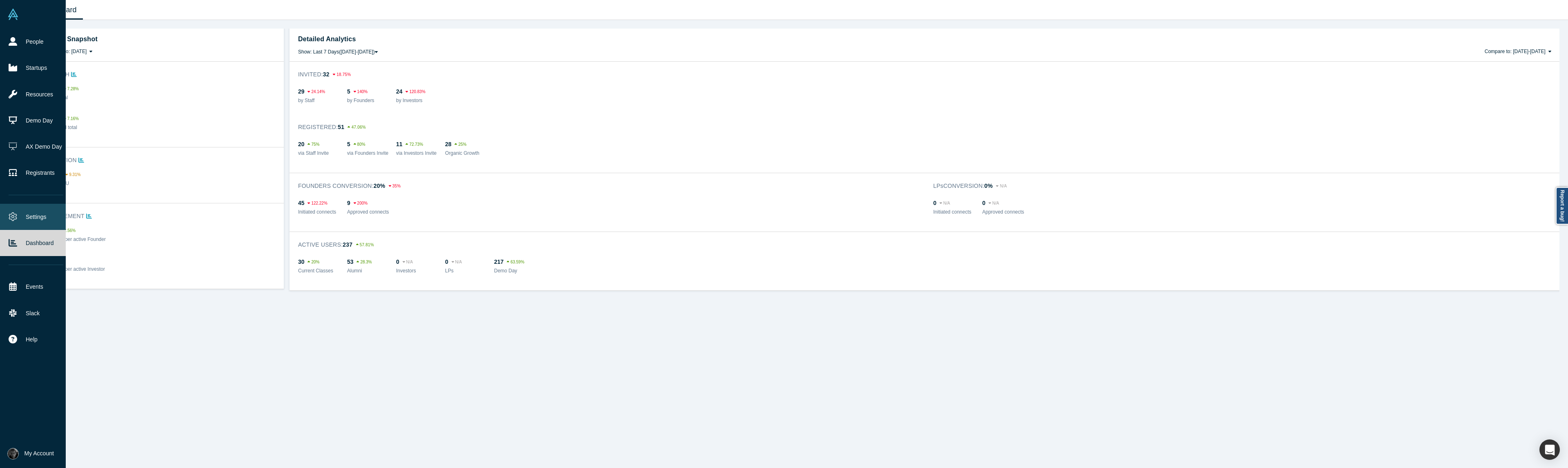
click at [23, 215] on link "Settings" at bounding box center [36, 217] width 72 height 26
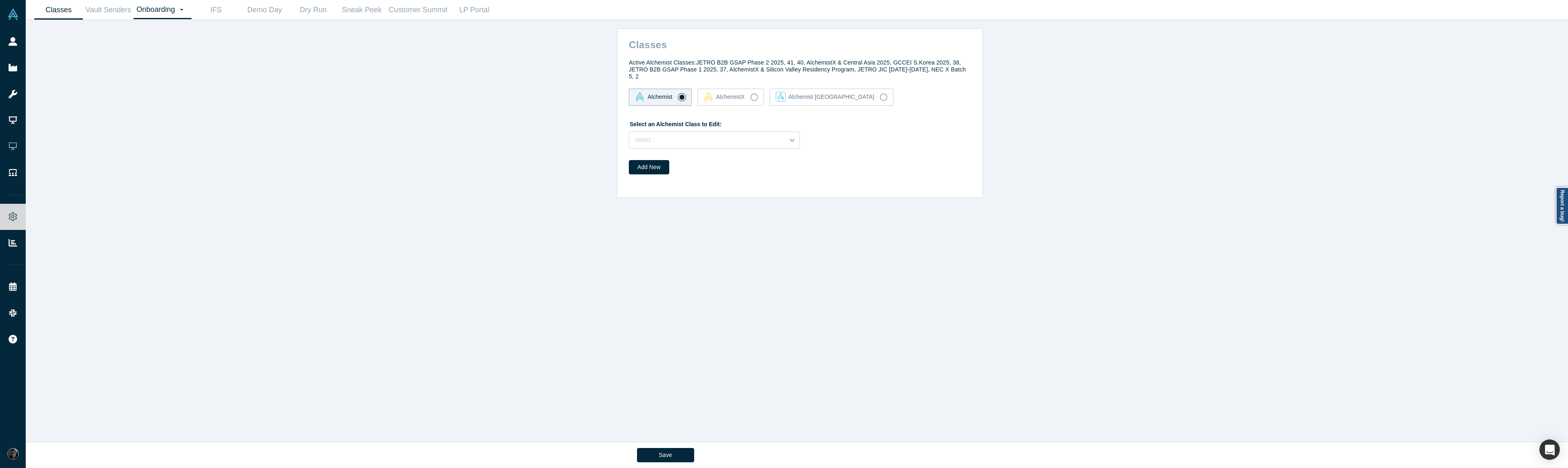
click at [162, 7] on link "Onboarding Dashboard Settings" at bounding box center [162, 10] width 58 height 19
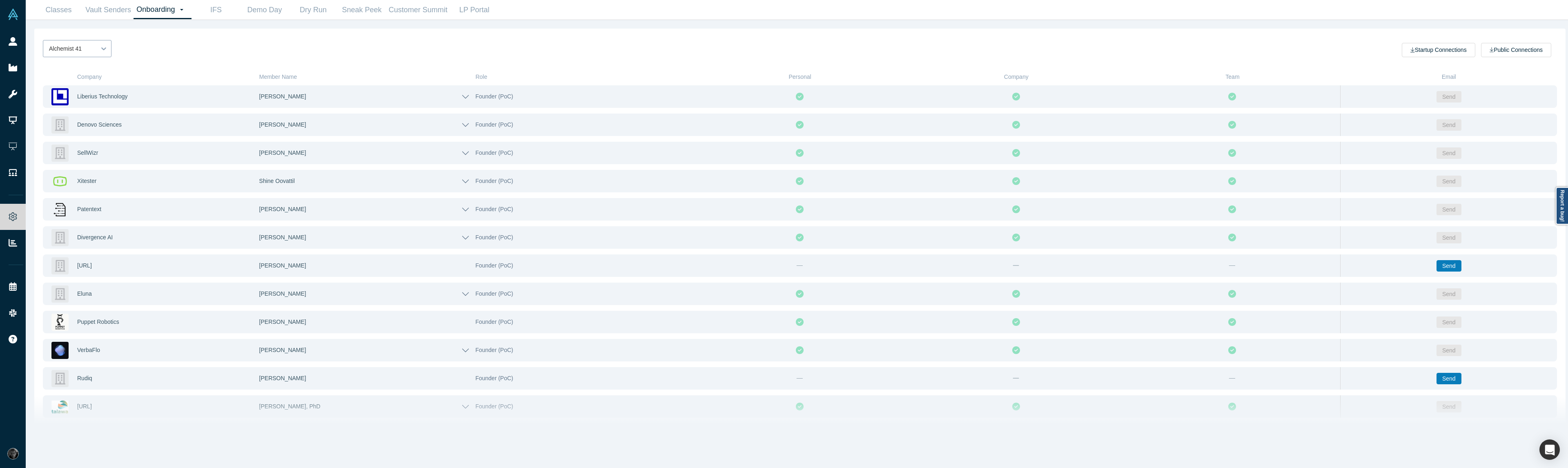
click at [108, 46] on div at bounding box center [103, 49] width 15 height 15
click at [68, 169] on div "Alchemist 40" at bounding box center [77, 161] width 69 height 15
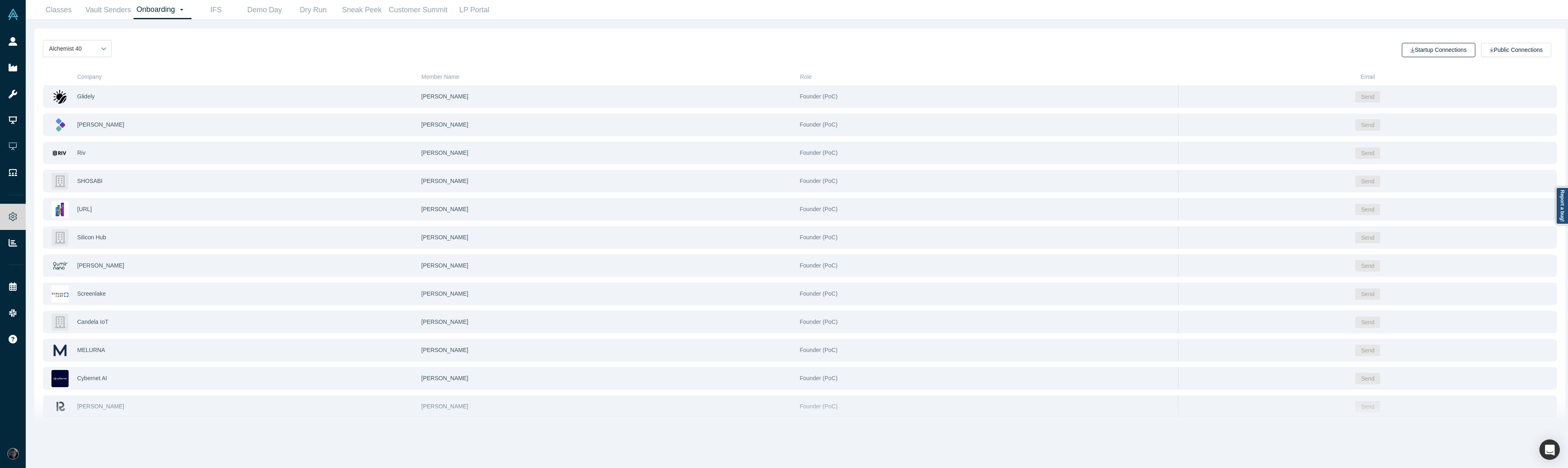
click at [1448, 47] on button "Startup Connections" at bounding box center [1438, 49] width 73 height 14
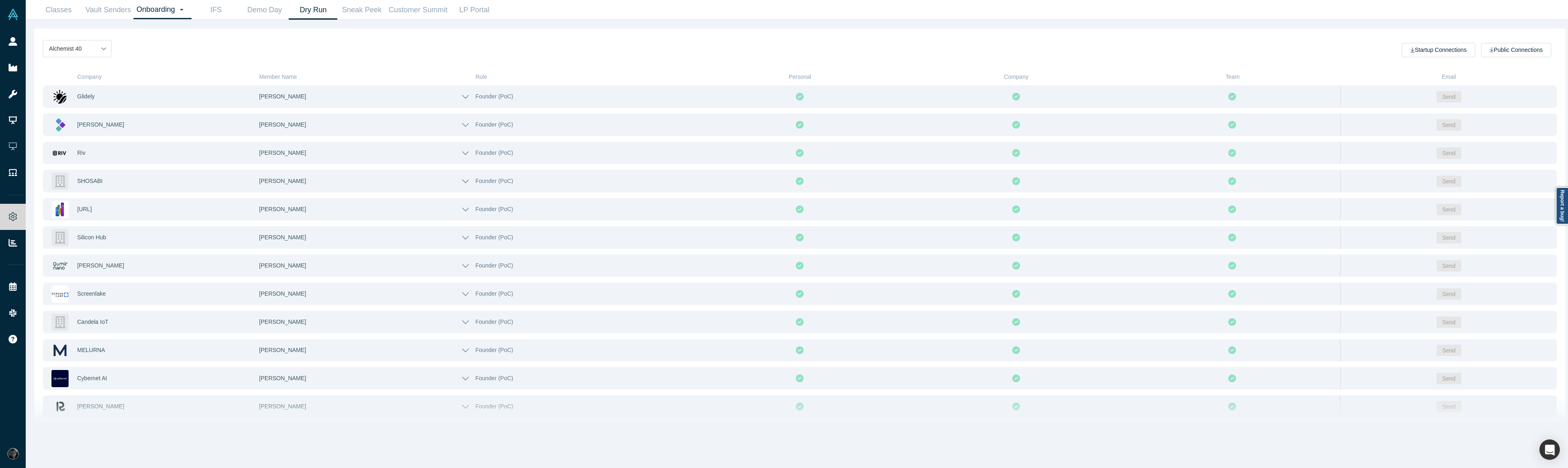
click at [291, 16] on link "Dry Run" at bounding box center [313, 10] width 49 height 19
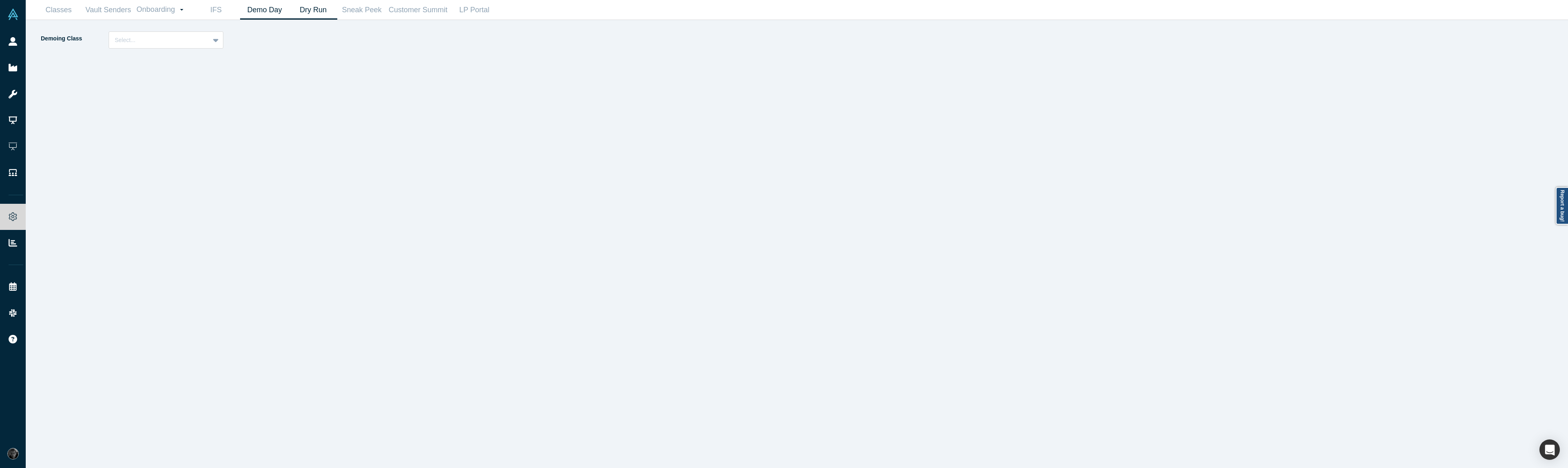
click at [253, 15] on link "Demo Day" at bounding box center [264, 10] width 49 height 19
click at [161, 44] on div at bounding box center [159, 40] width 89 height 10
click at [163, 75] on div "Alchemist 40 (Active)" at bounding box center [166, 75] width 115 height 15
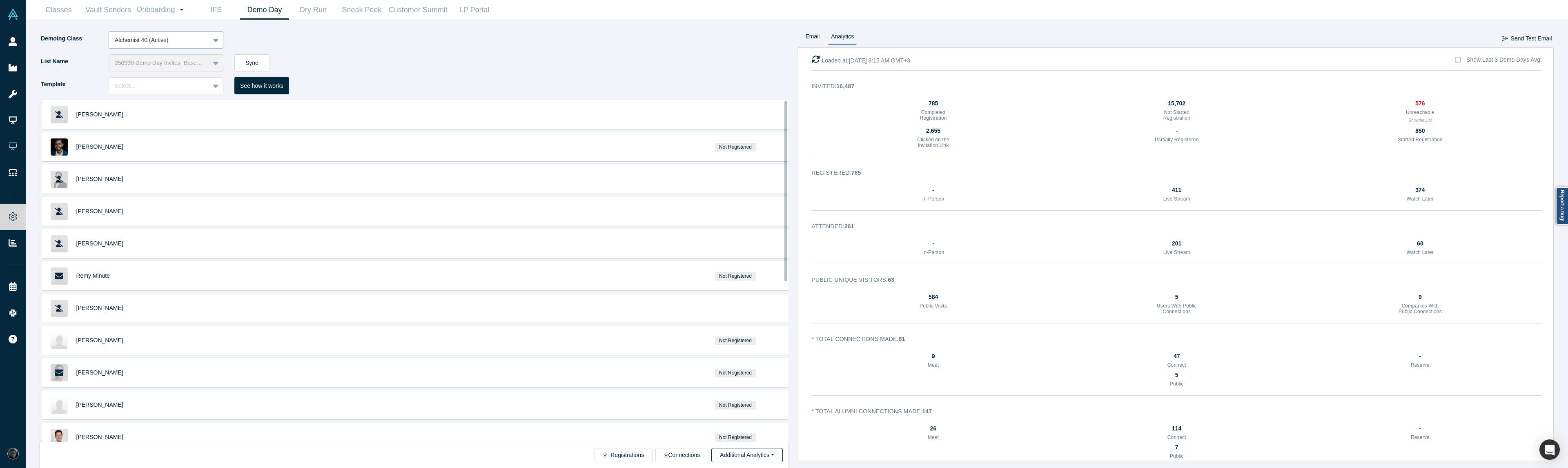
click at [771, 452] on button "Additional Analytics" at bounding box center [747, 455] width 71 height 14
click at [845, 458] on div "7 Public" at bounding box center [1177, 452] width 730 height 19
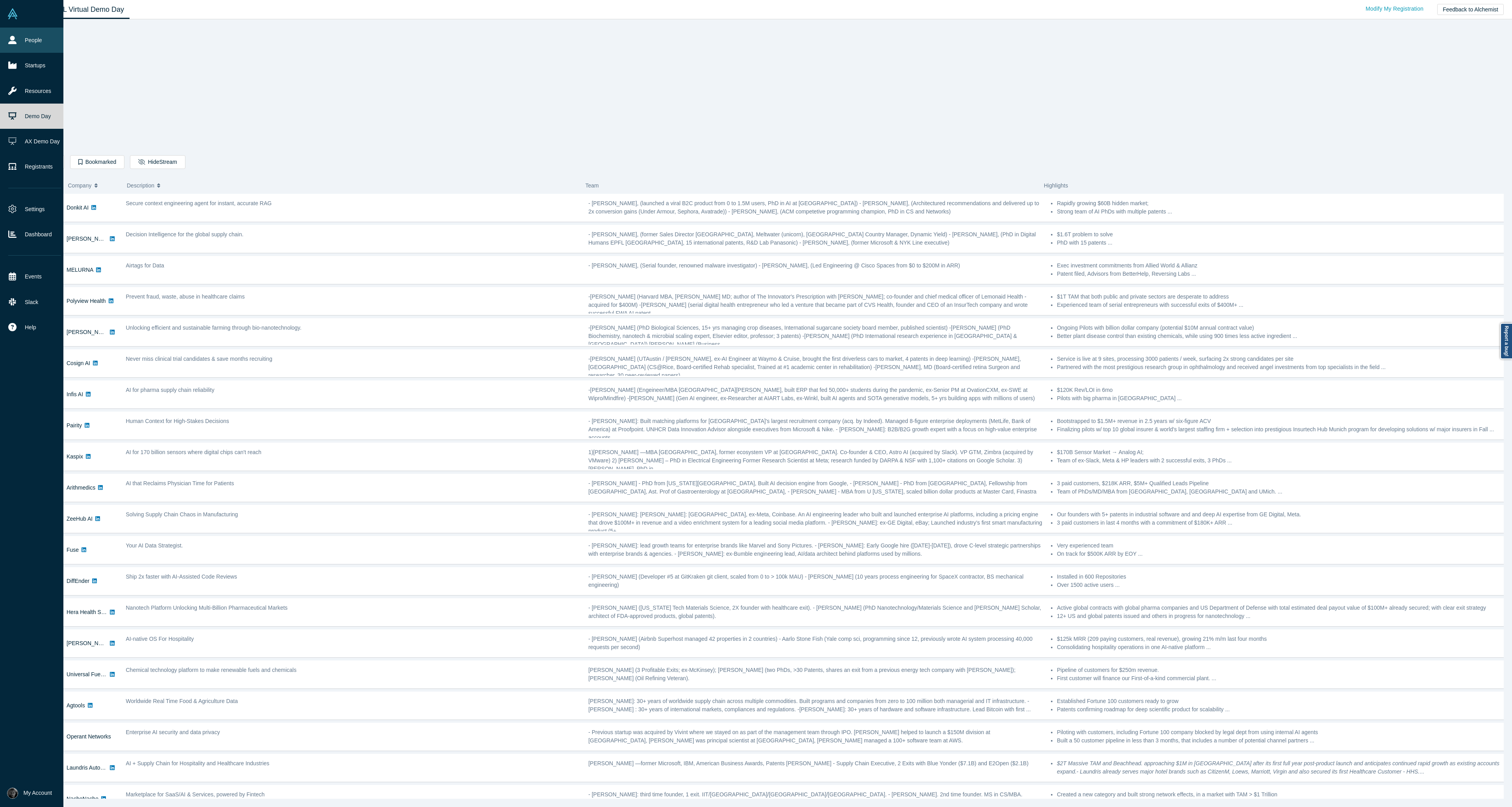
click at [23, 37] on link "People" at bounding box center [35, 40] width 69 height 25
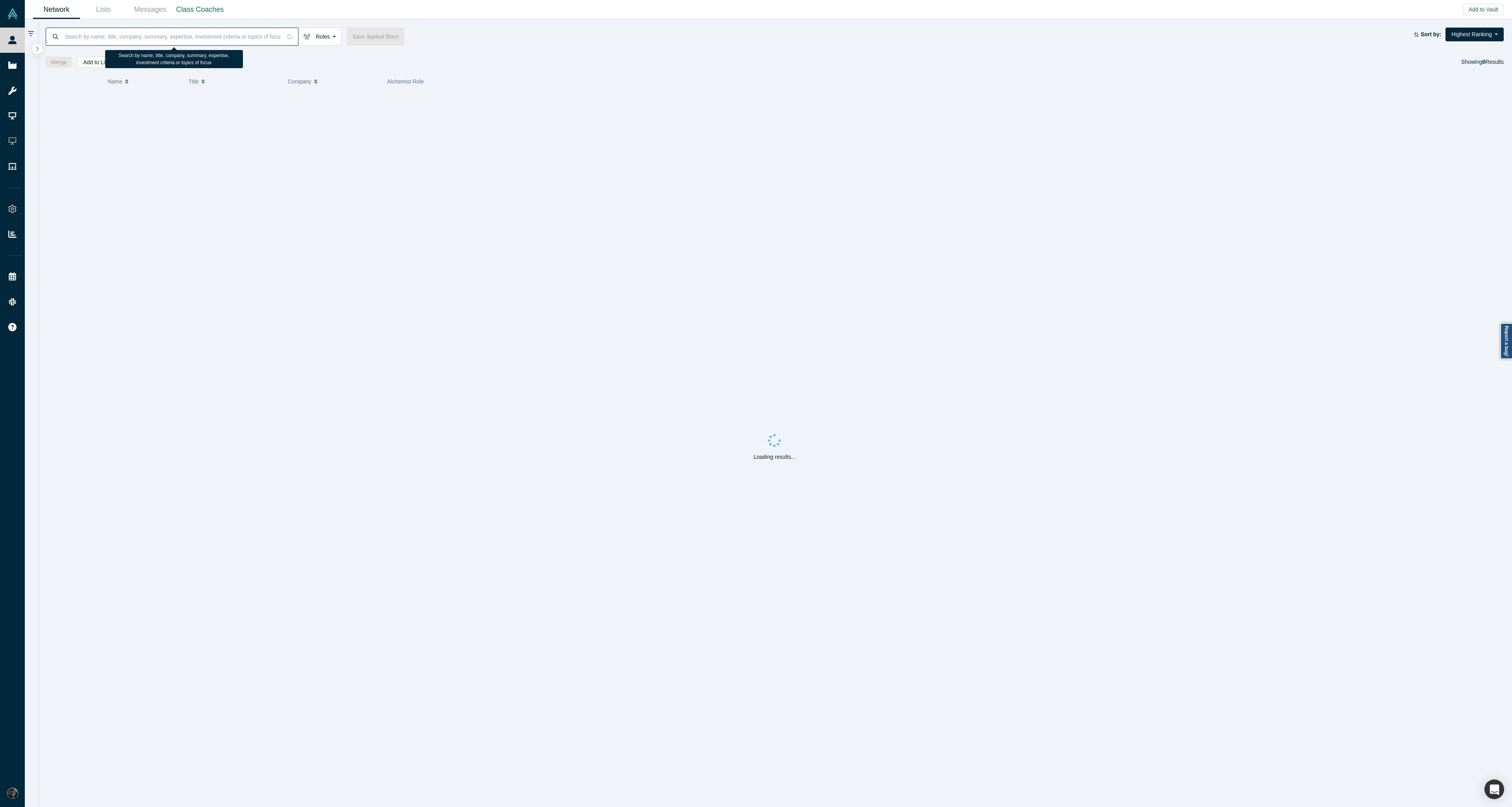
paste input "[PERSON_NAME][EMAIL_ADDRESS][PERSON_NAME][DOMAIN_NAME]"
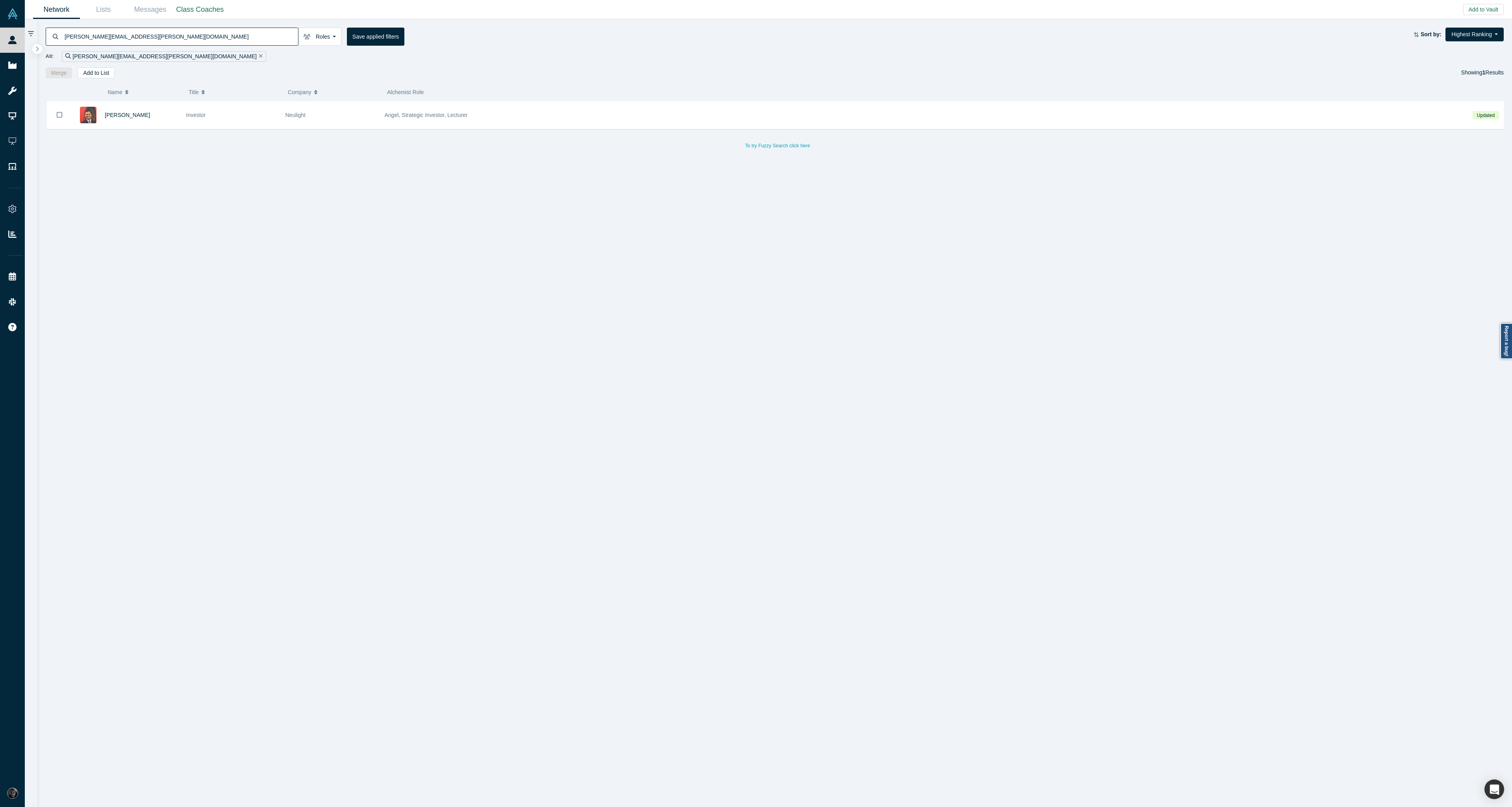
type input "[PERSON_NAME][EMAIL_ADDRESS][PERSON_NAME][DOMAIN_NAME]"
click at [259, 55] on icon "Remove Filter" at bounding box center [261, 56] width 4 height 5
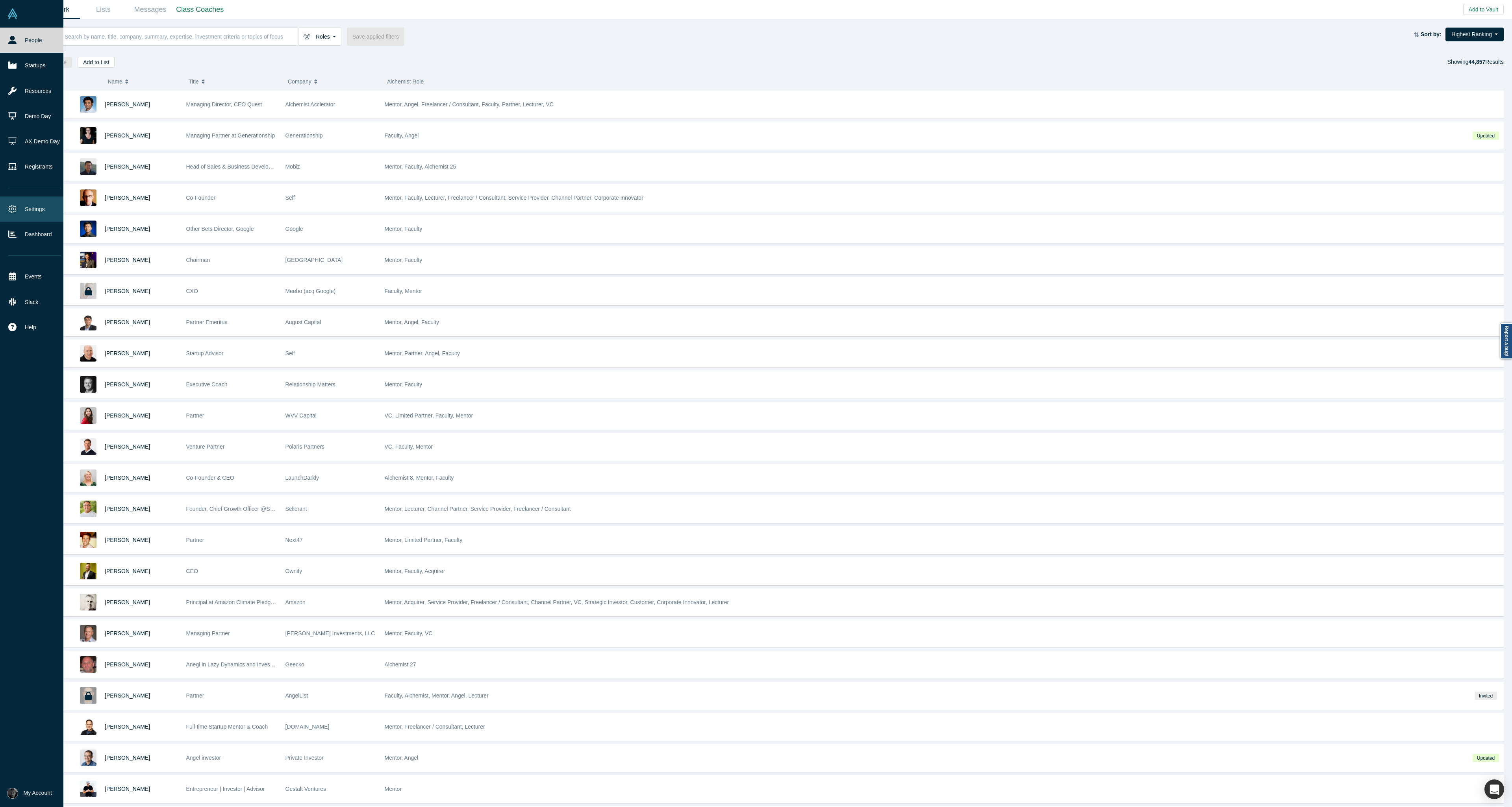
click at [21, 211] on link "Settings" at bounding box center [35, 209] width 69 height 25
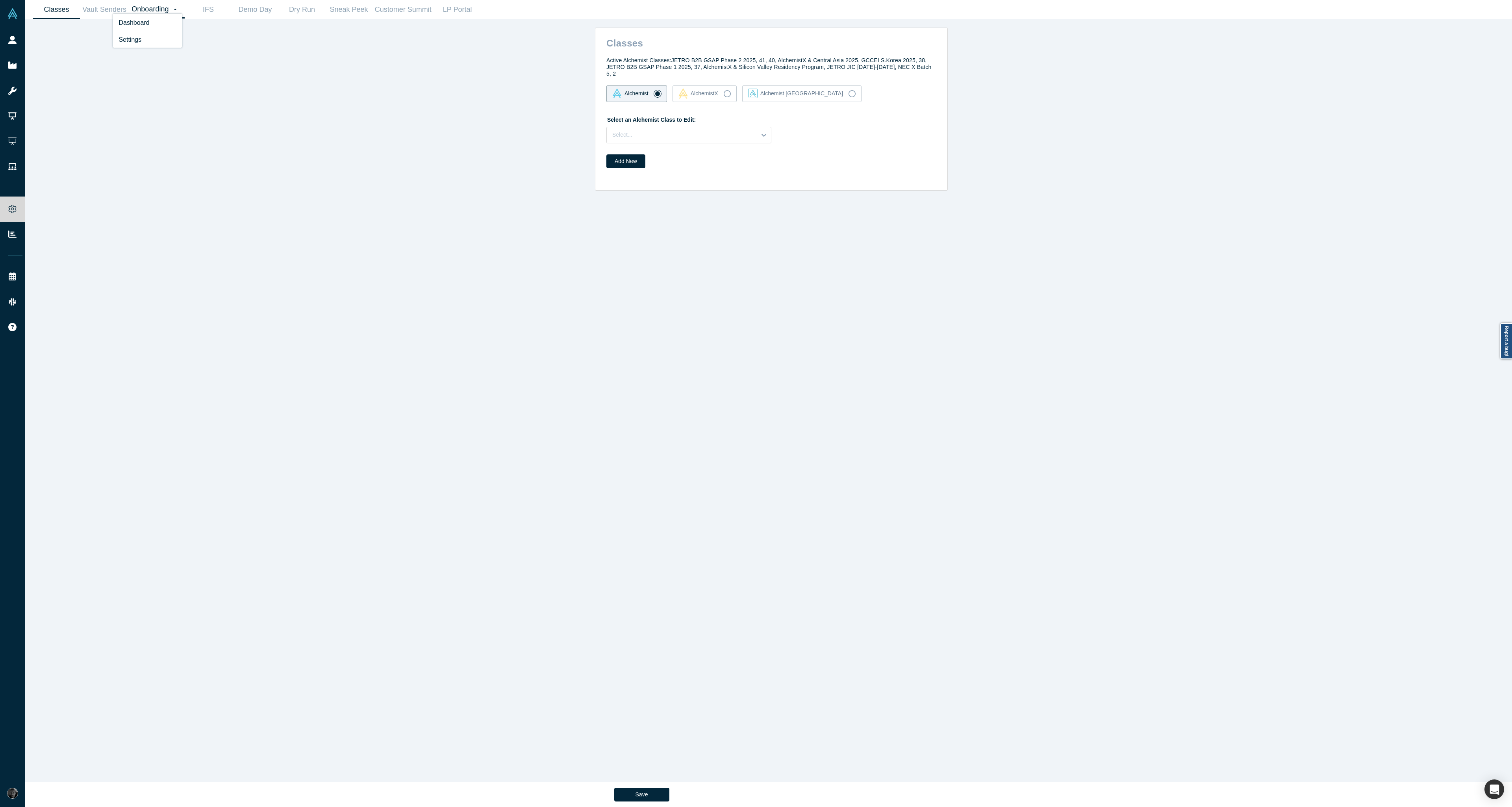
click at [177, 9] on button "button" at bounding box center [175, 9] width 14 height 10
click at [164, 28] on link "Dashboard" at bounding box center [147, 22] width 69 height 18
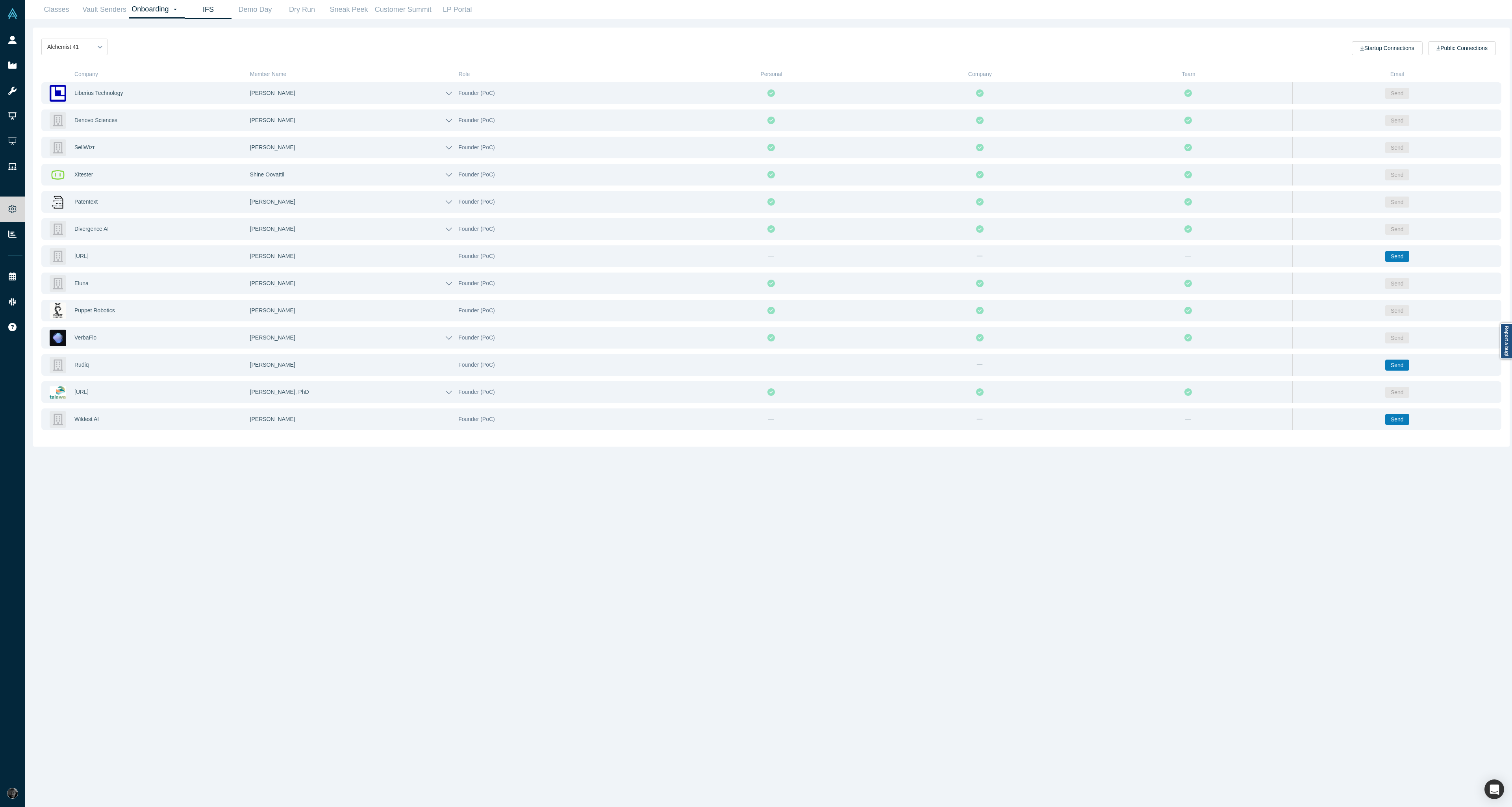
click at [208, 7] on link "IFS" at bounding box center [208, 10] width 47 height 19
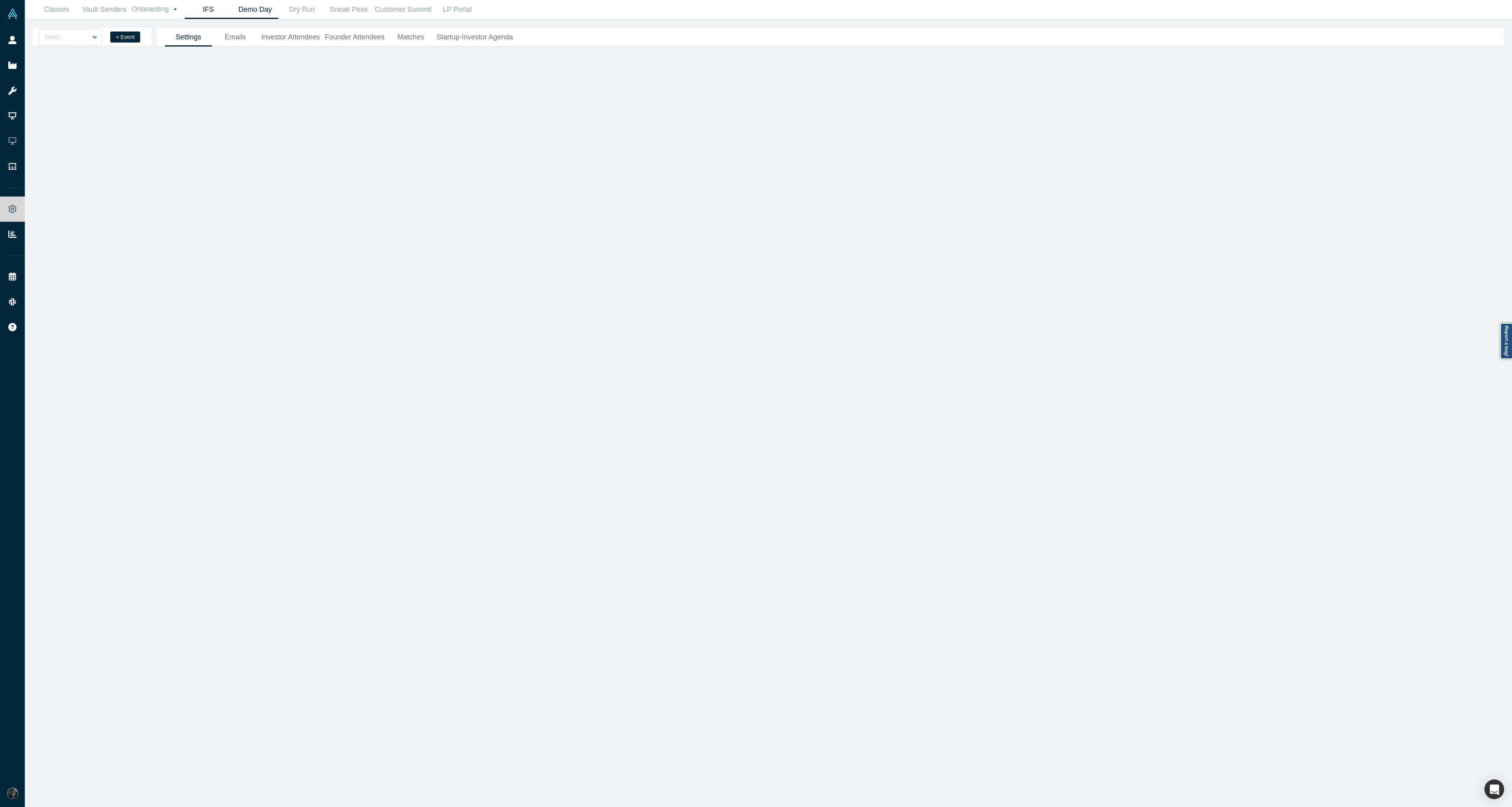
click at [244, 4] on link "Demo Day" at bounding box center [255, 10] width 47 height 19
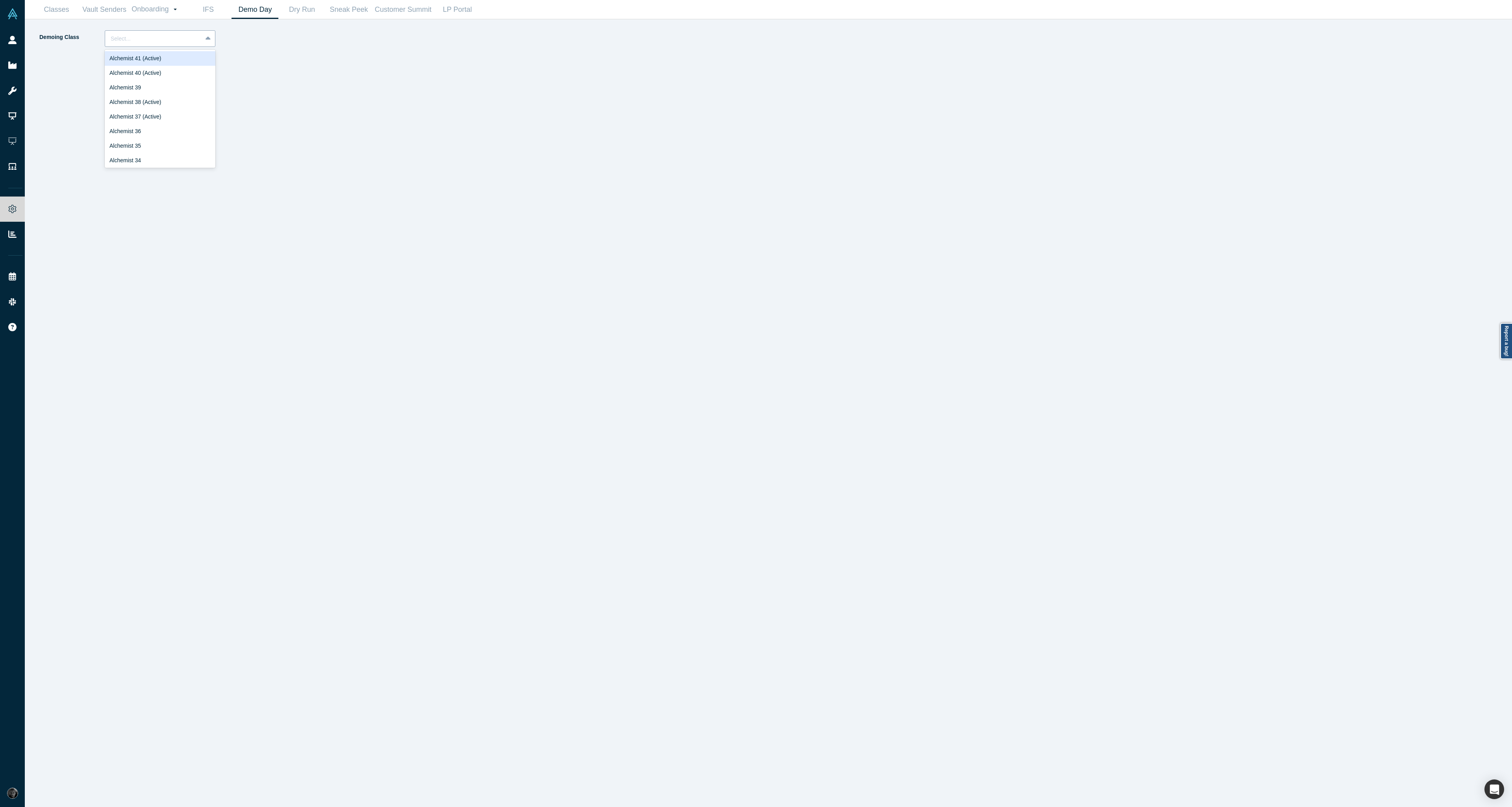
click at [185, 41] on div at bounding box center [154, 39] width 86 height 10
click at [176, 73] on div "Alchemist 40 (Active)" at bounding box center [160, 73] width 111 height 15
